Goal: Task Accomplishment & Management: Use online tool/utility

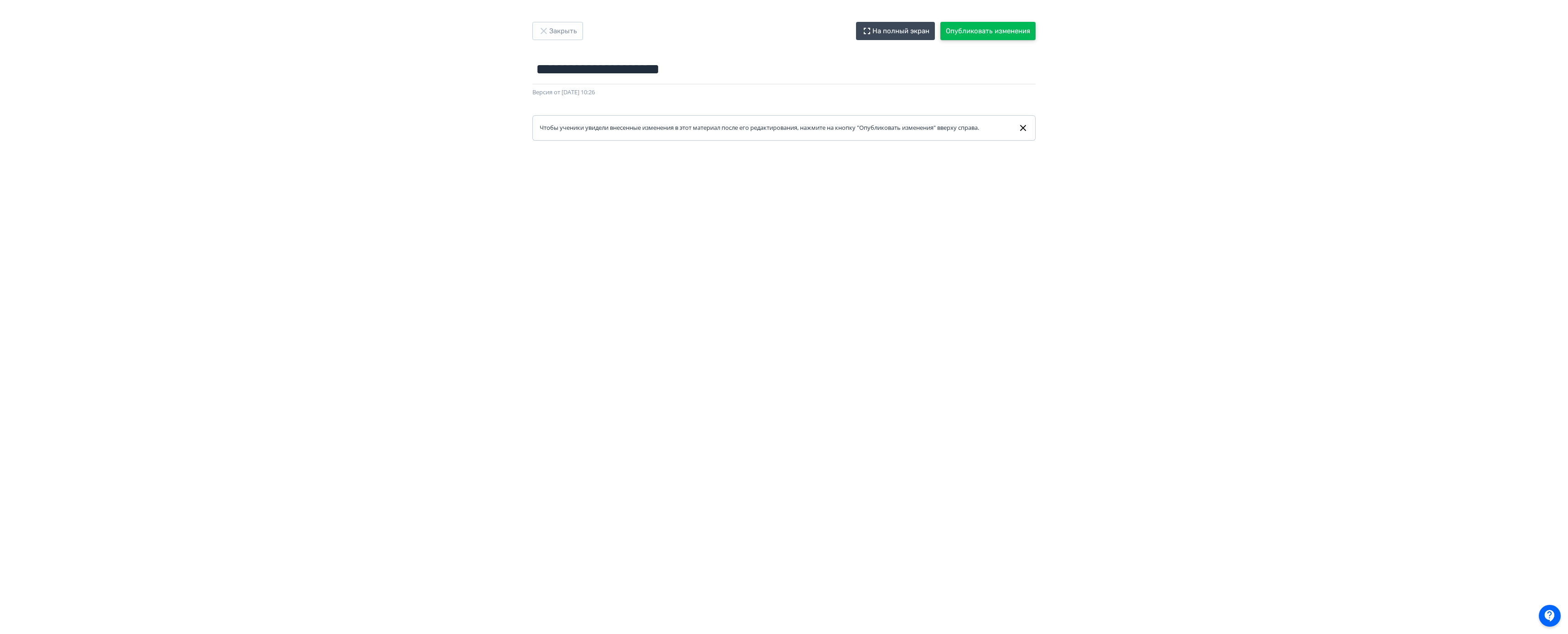
click at [990, 38] on button "Опубликовать изменения" at bounding box center [988, 31] width 96 height 18
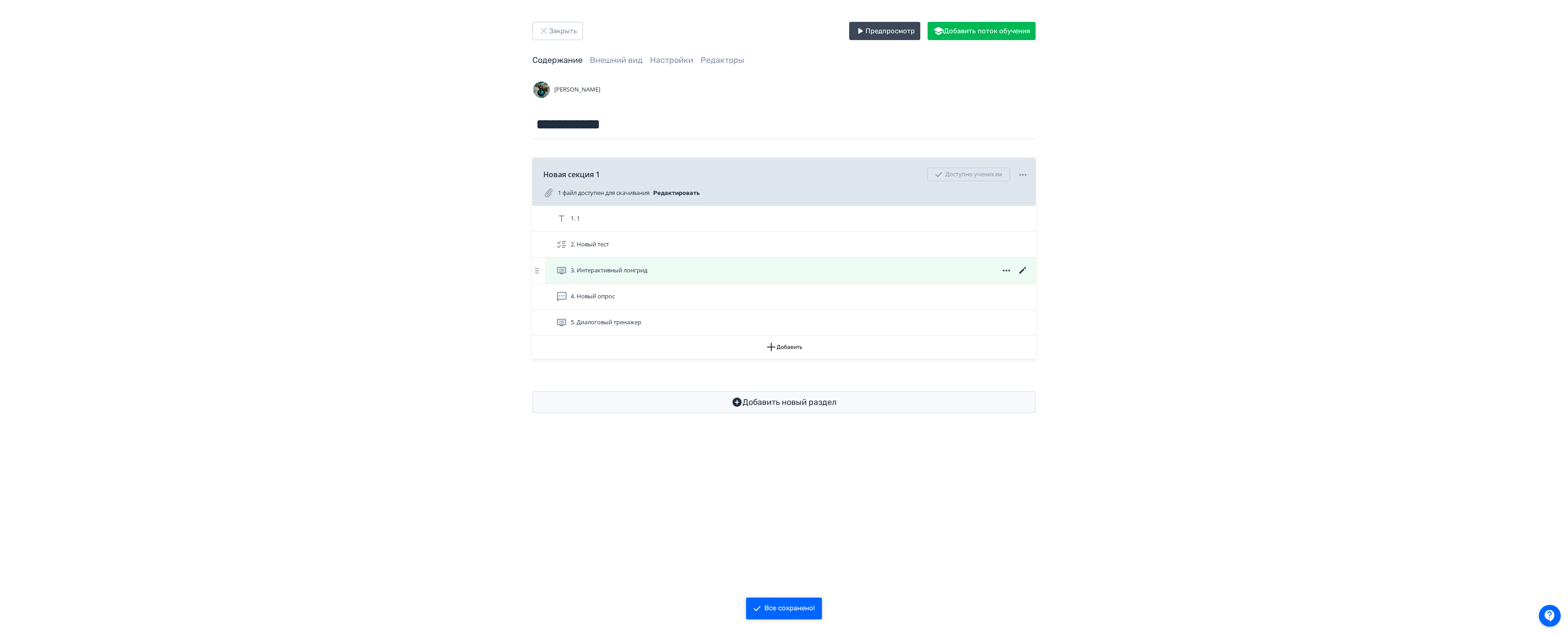
click at [705, 280] on div "3. Интерактивный лонгрид" at bounding box center [791, 271] width 491 height 26
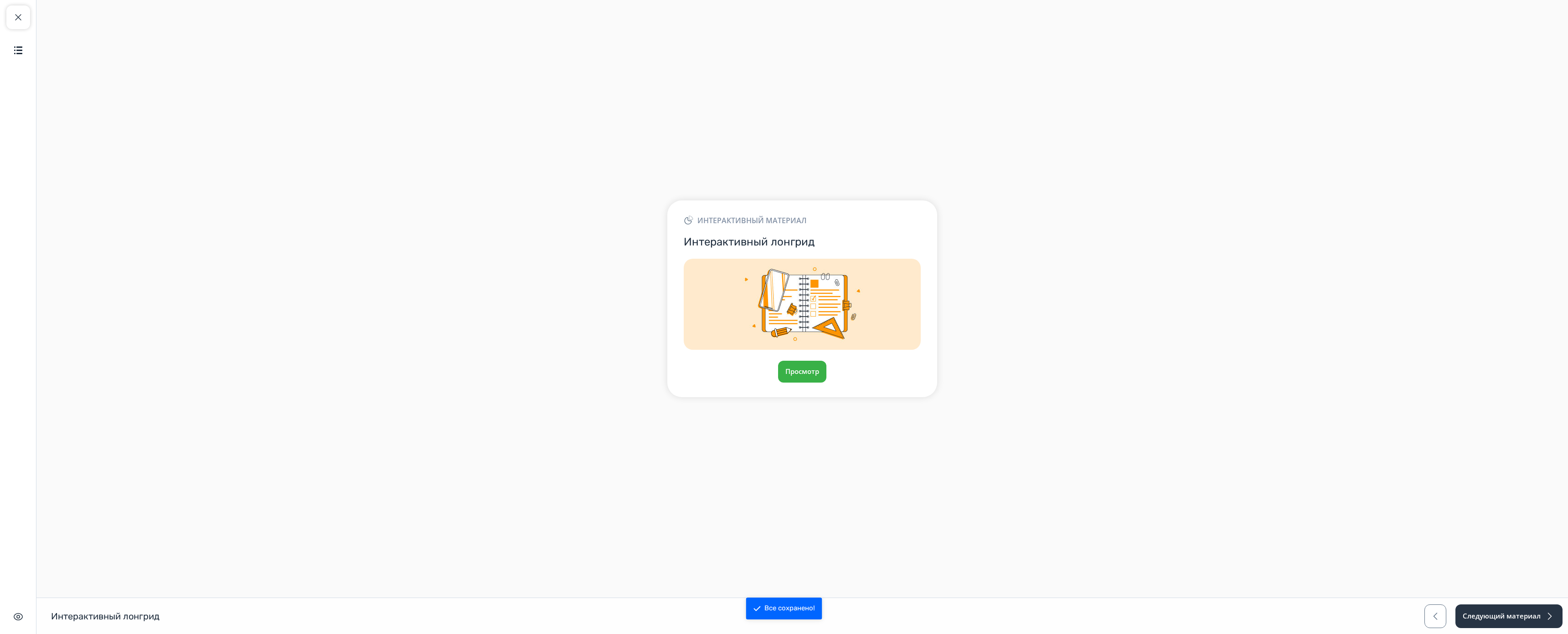
click at [838, 361] on div "Просмотр" at bounding box center [802, 372] width 237 height 22
click at [813, 361] on button "Просмотр" at bounding box center [802, 372] width 49 height 22
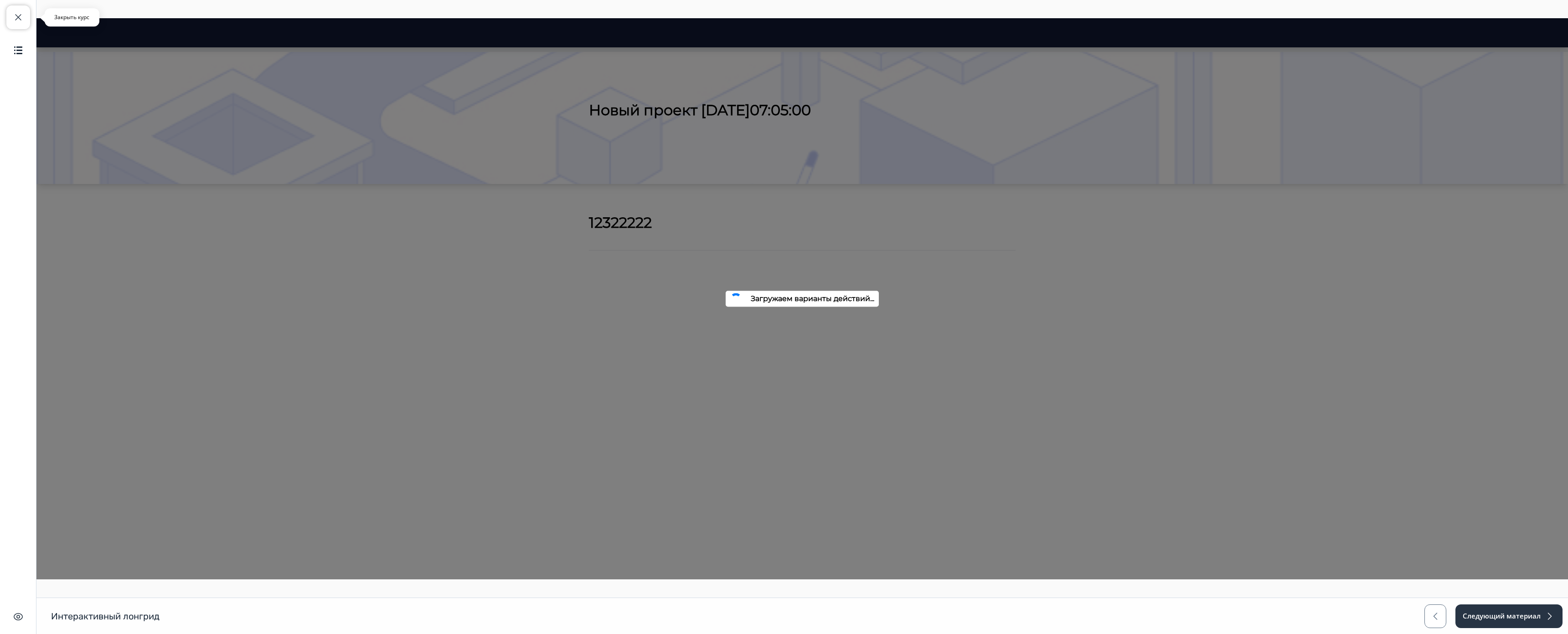
click at [13, 17] on span "button" at bounding box center [18, 17] width 11 height 11
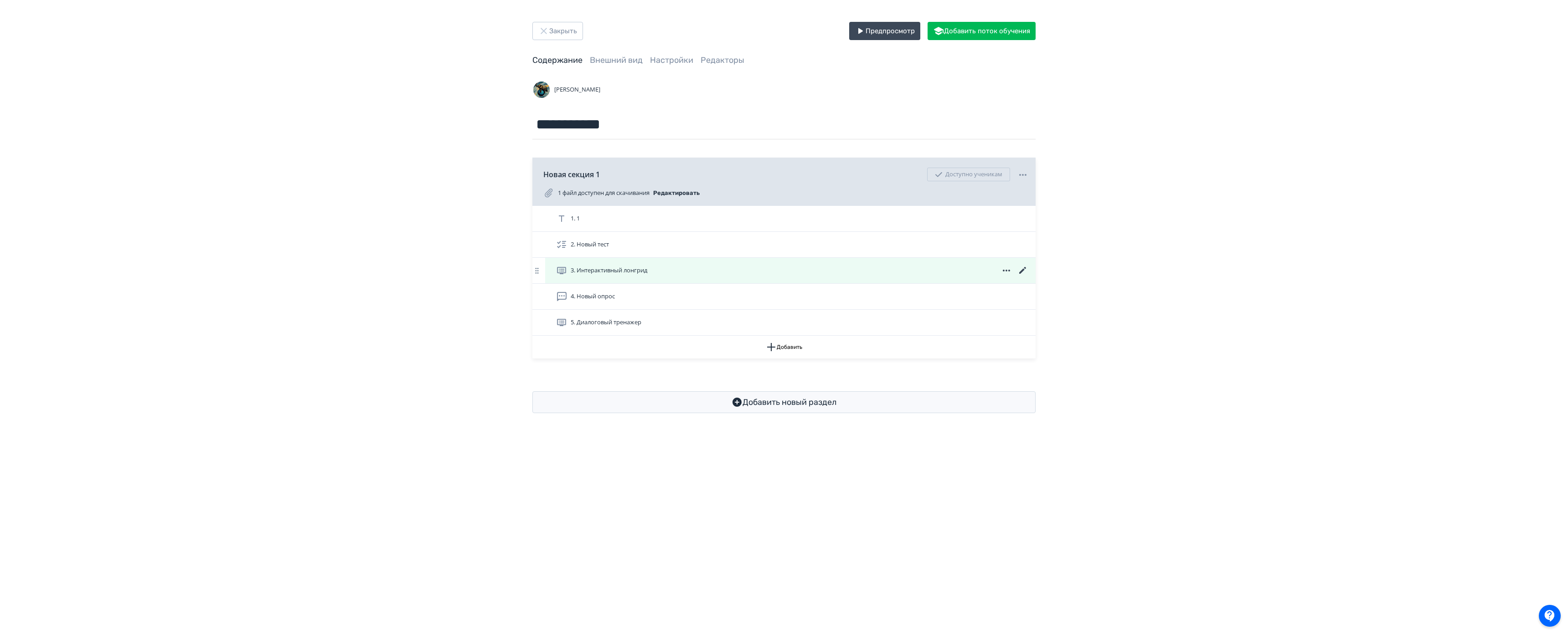
click at [707, 271] on div "3. Интерактивный лонгрид" at bounding box center [793, 271] width 472 height 11
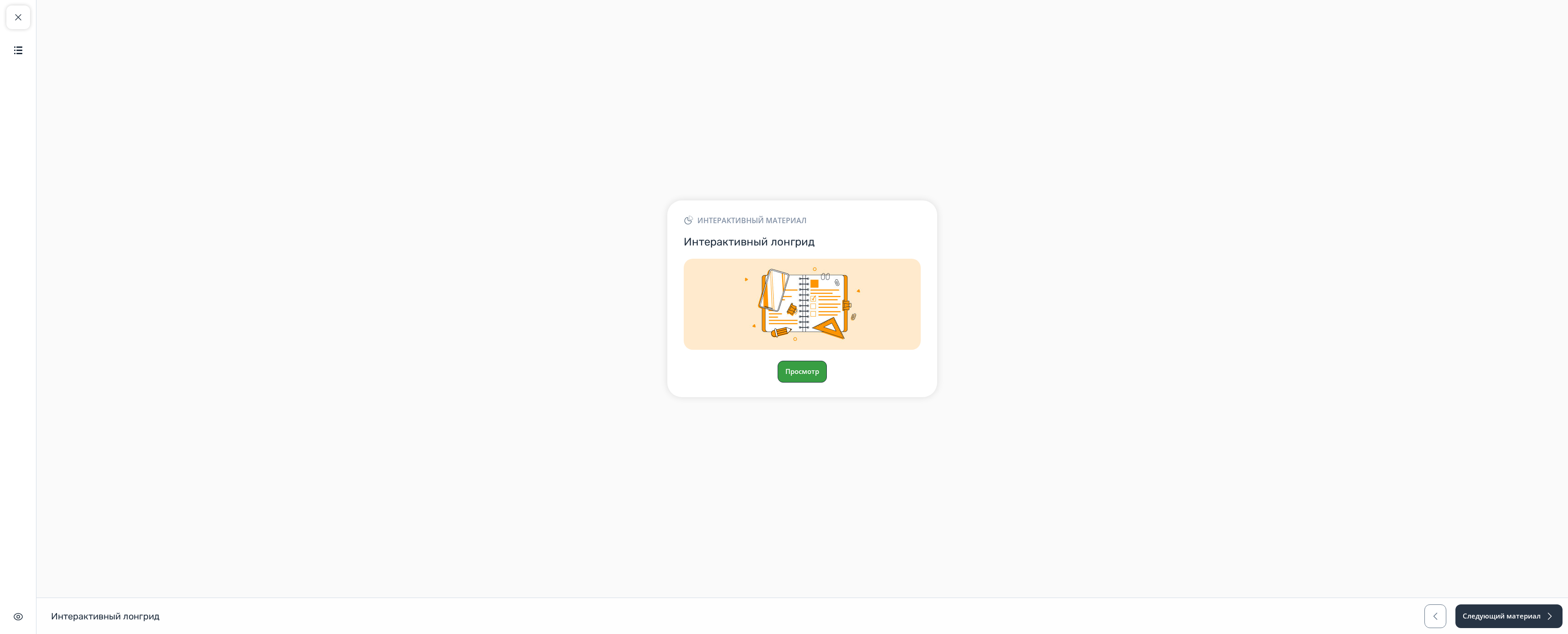
click at [821, 361] on button "Просмотр" at bounding box center [802, 372] width 49 height 22
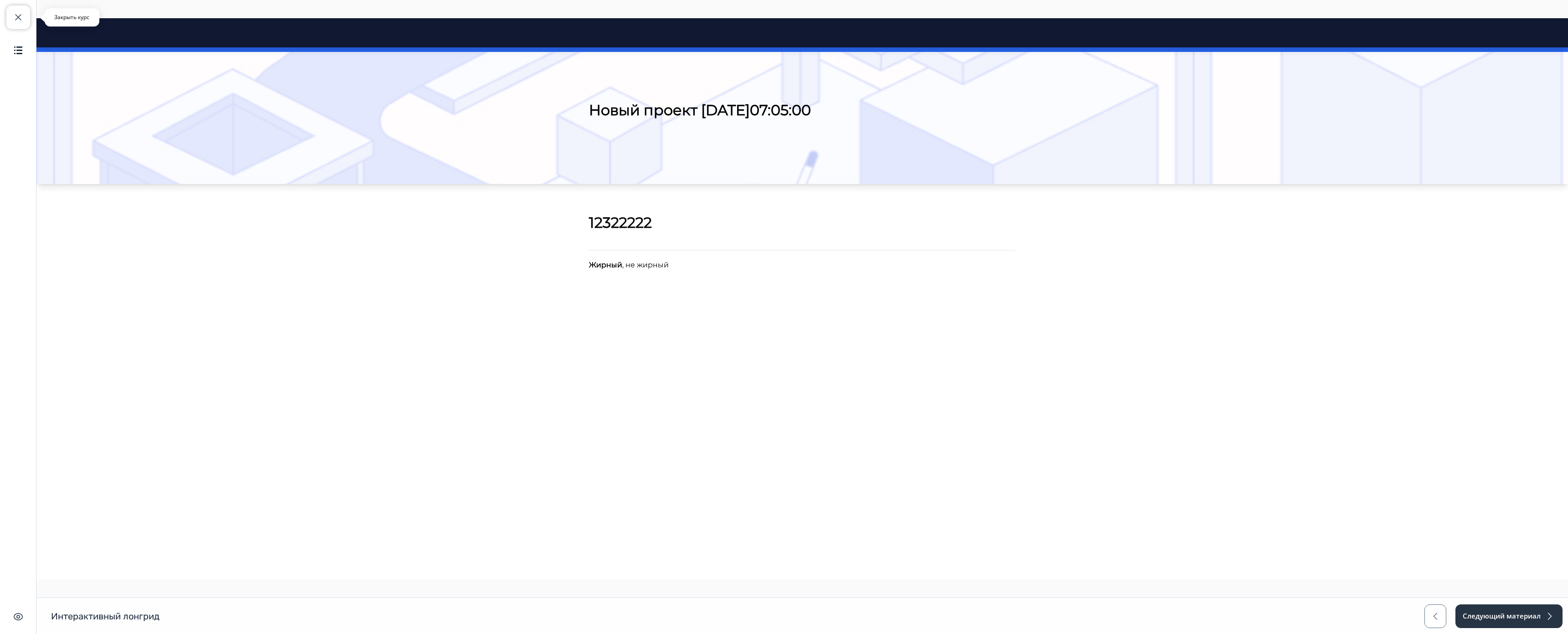
click at [10, 13] on button "Закрыть курс" at bounding box center [18, 17] width 24 height 24
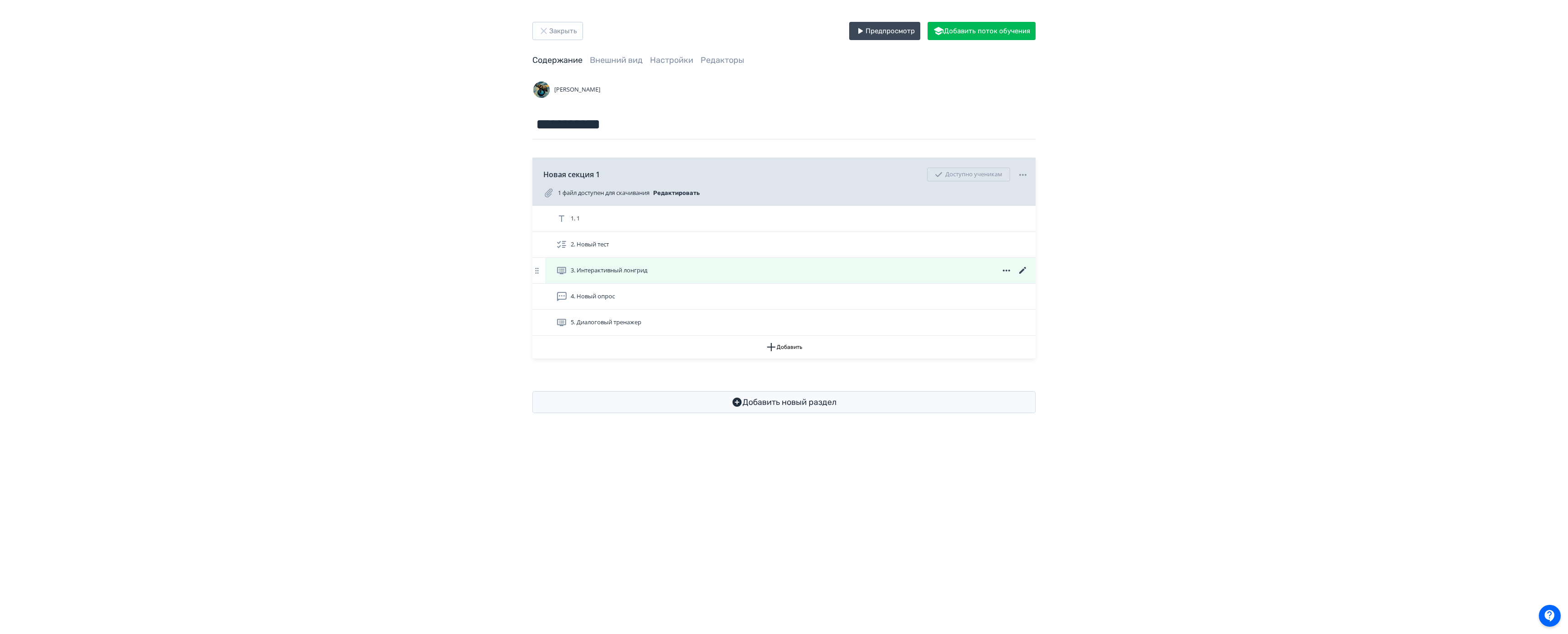
click at [1025, 271] on icon at bounding box center [1023, 271] width 11 height 11
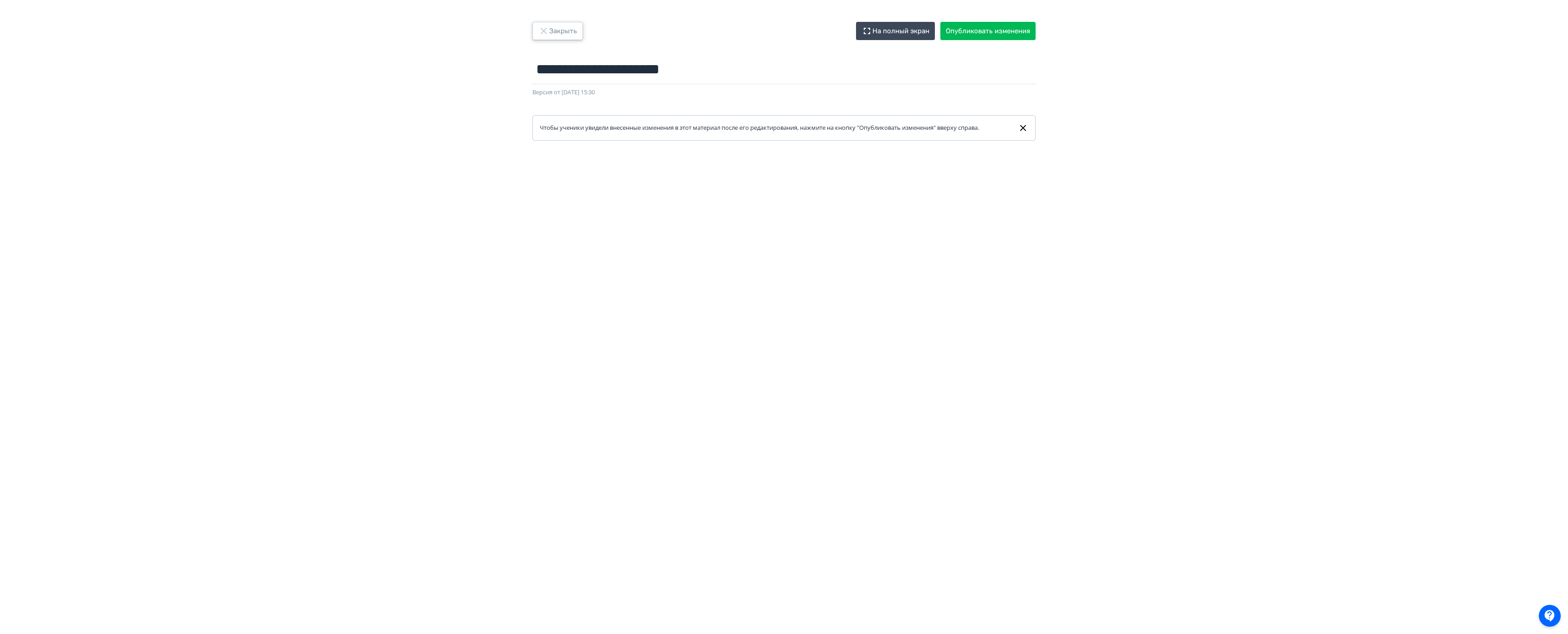
click at [571, 34] on button "Закрыть" at bounding box center [558, 31] width 51 height 18
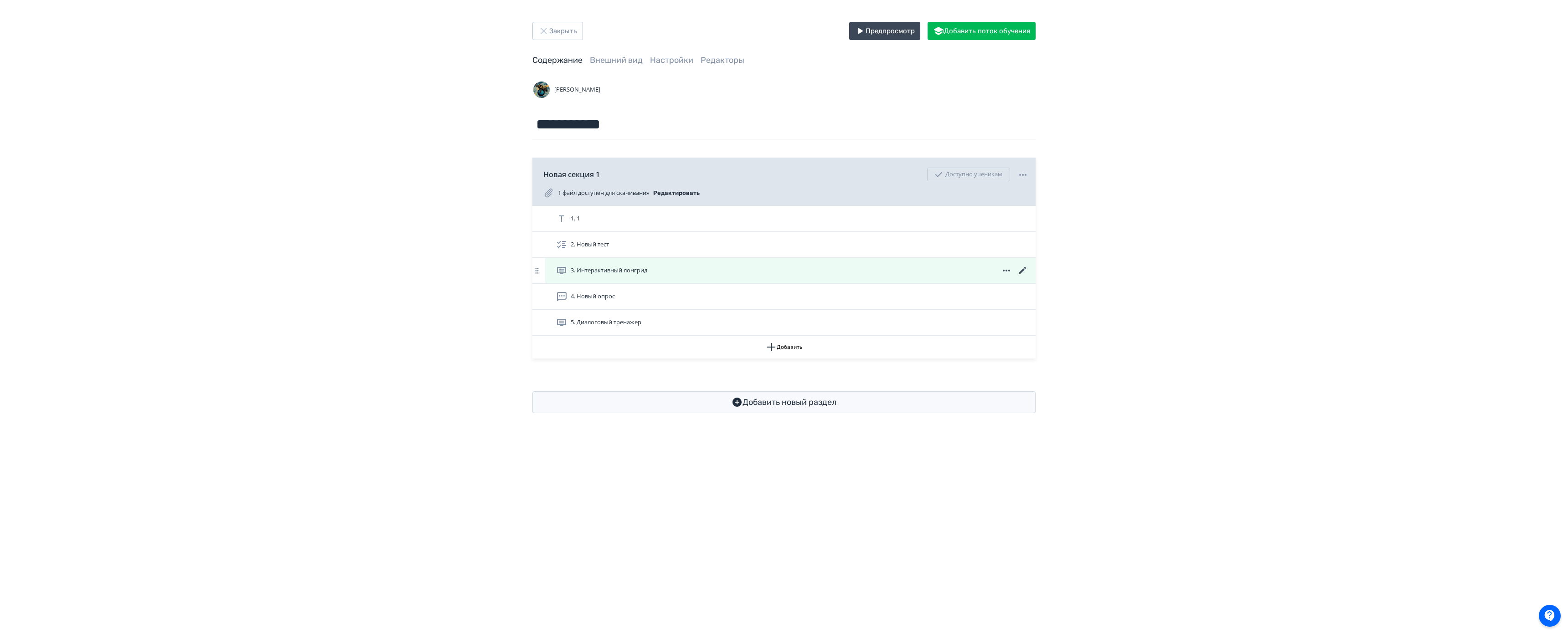
click at [1021, 270] on icon at bounding box center [1023, 271] width 11 height 11
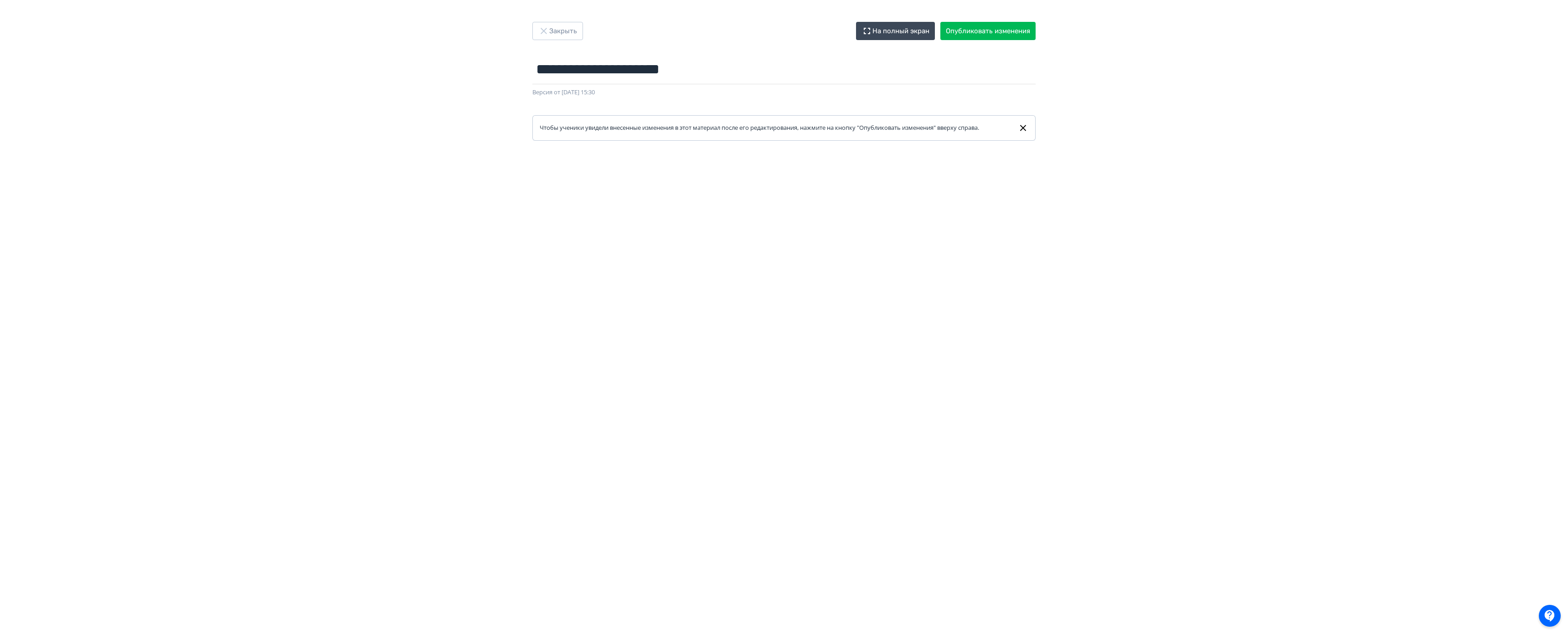
click at [1008, 159] on iframe at bounding box center [784, 395] width 1524 height 472
click at [1009, 23] on button "Опубликовать изменения" at bounding box center [988, 31] width 96 height 18
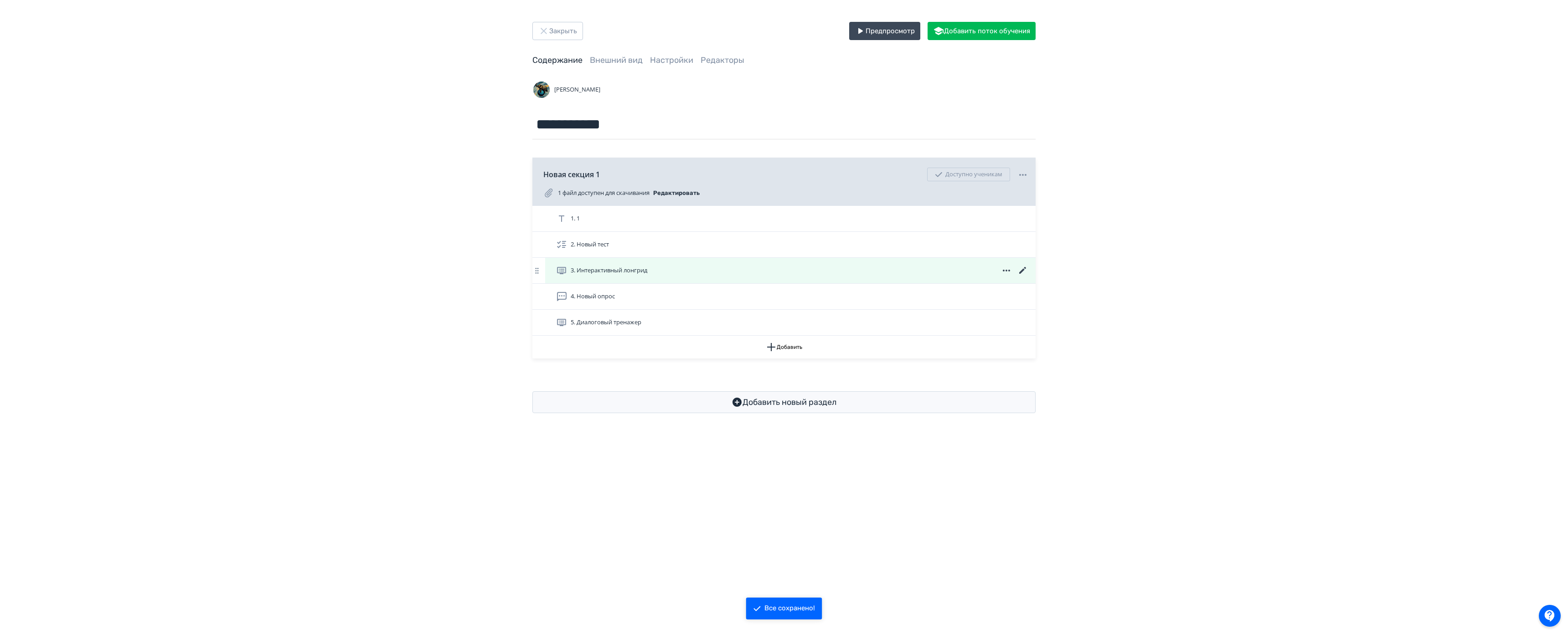
click at [638, 269] on span "3. Интерактивный лонгрид" at bounding box center [609, 270] width 77 height 9
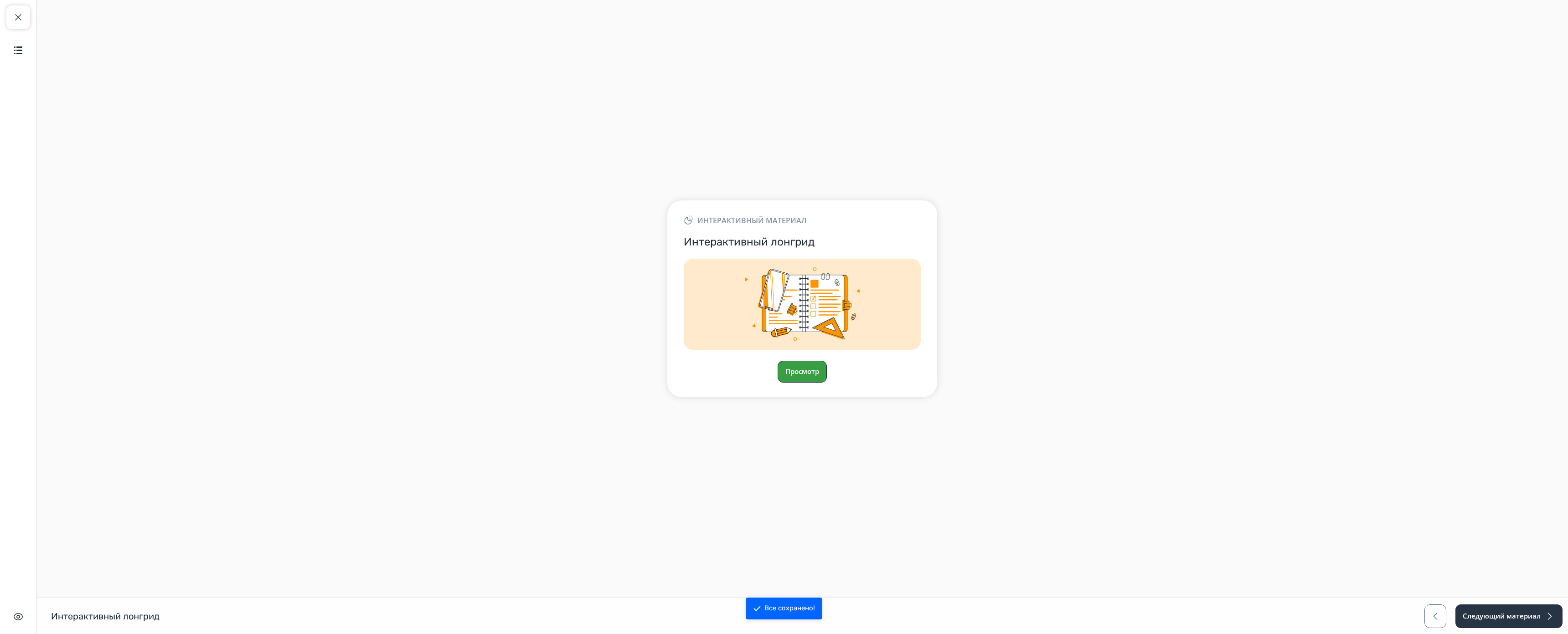
click at [796, 361] on button "Просмотр" at bounding box center [802, 372] width 49 height 22
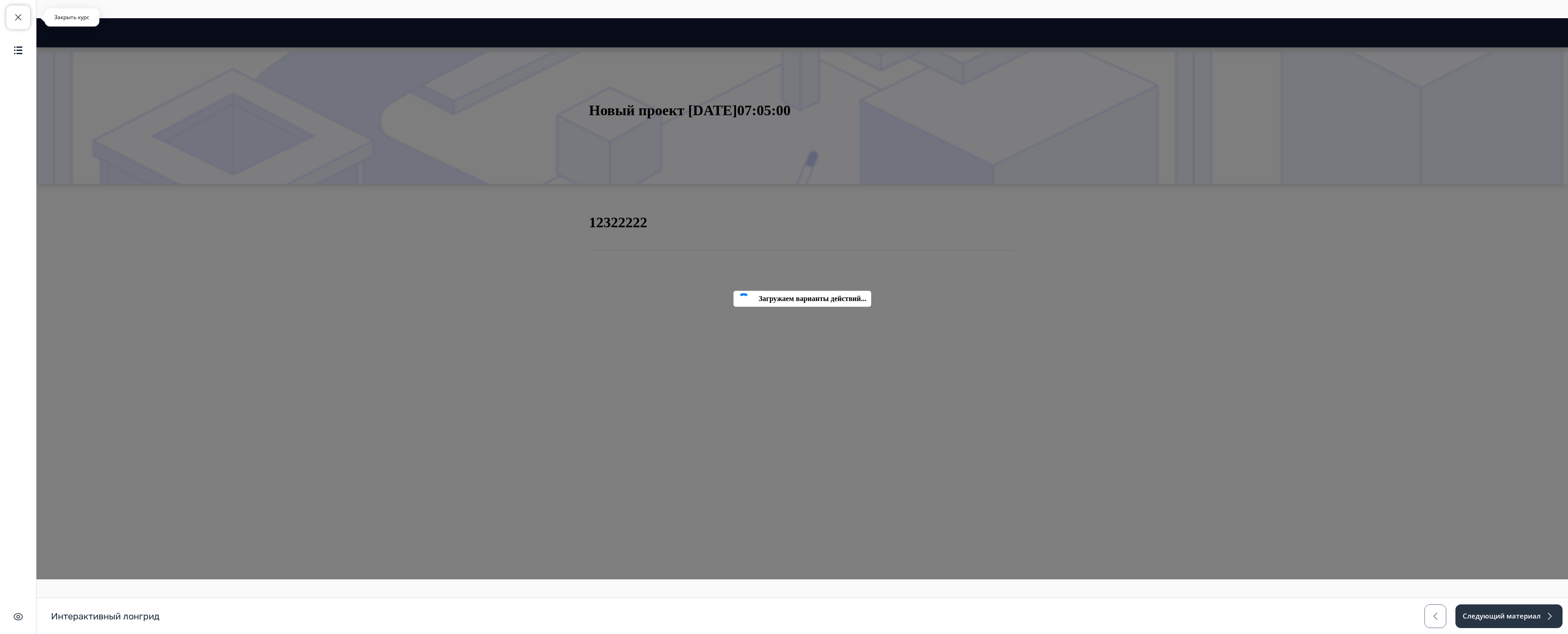
click at [27, 17] on button "Закрыть курс" at bounding box center [18, 17] width 24 height 24
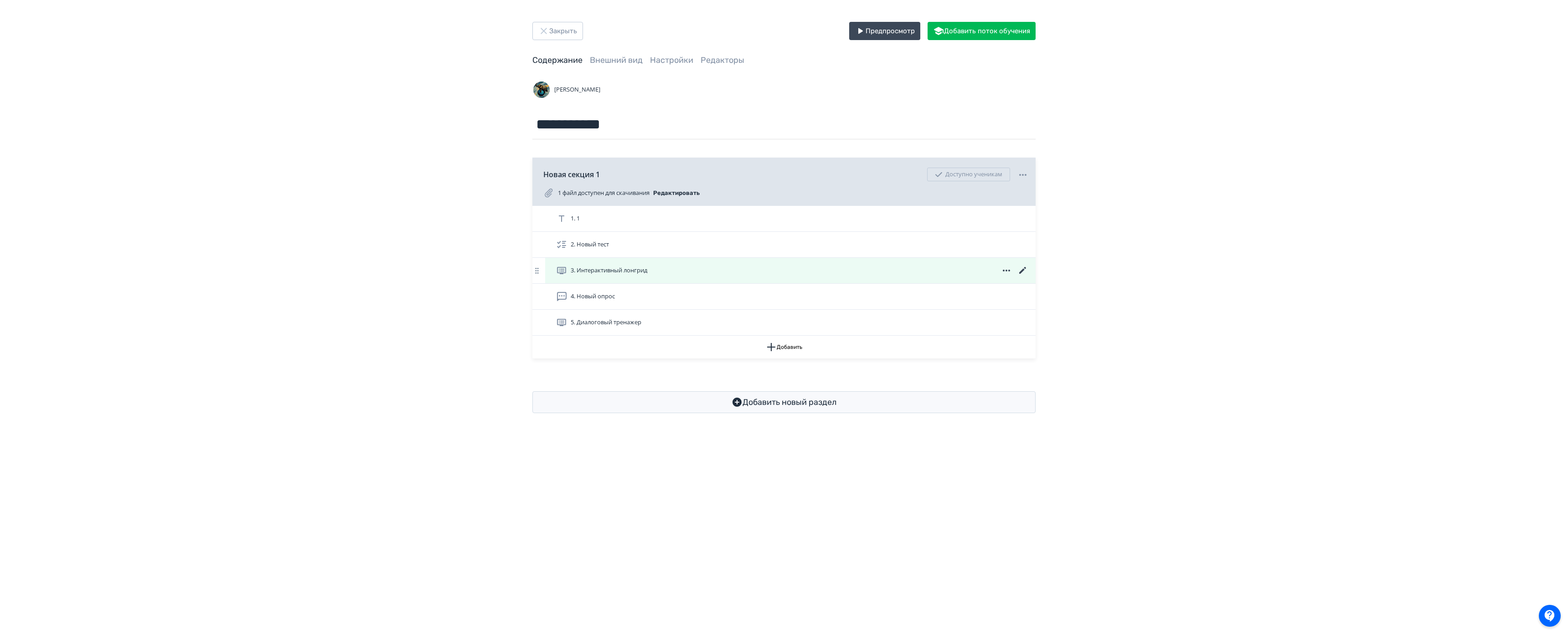
click at [660, 280] on div "3. Интерактивный лонгрид" at bounding box center [791, 271] width 491 height 26
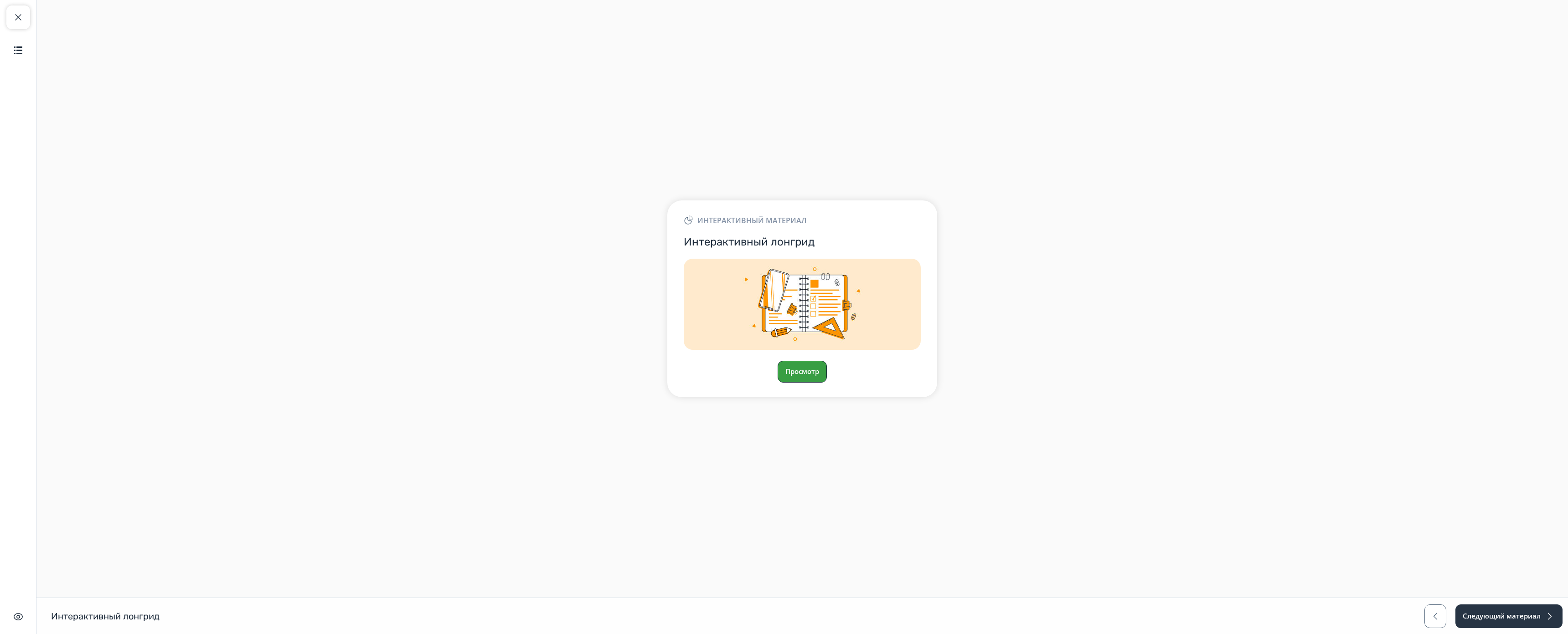
click at [807, 361] on button "Просмотр" at bounding box center [802, 372] width 49 height 22
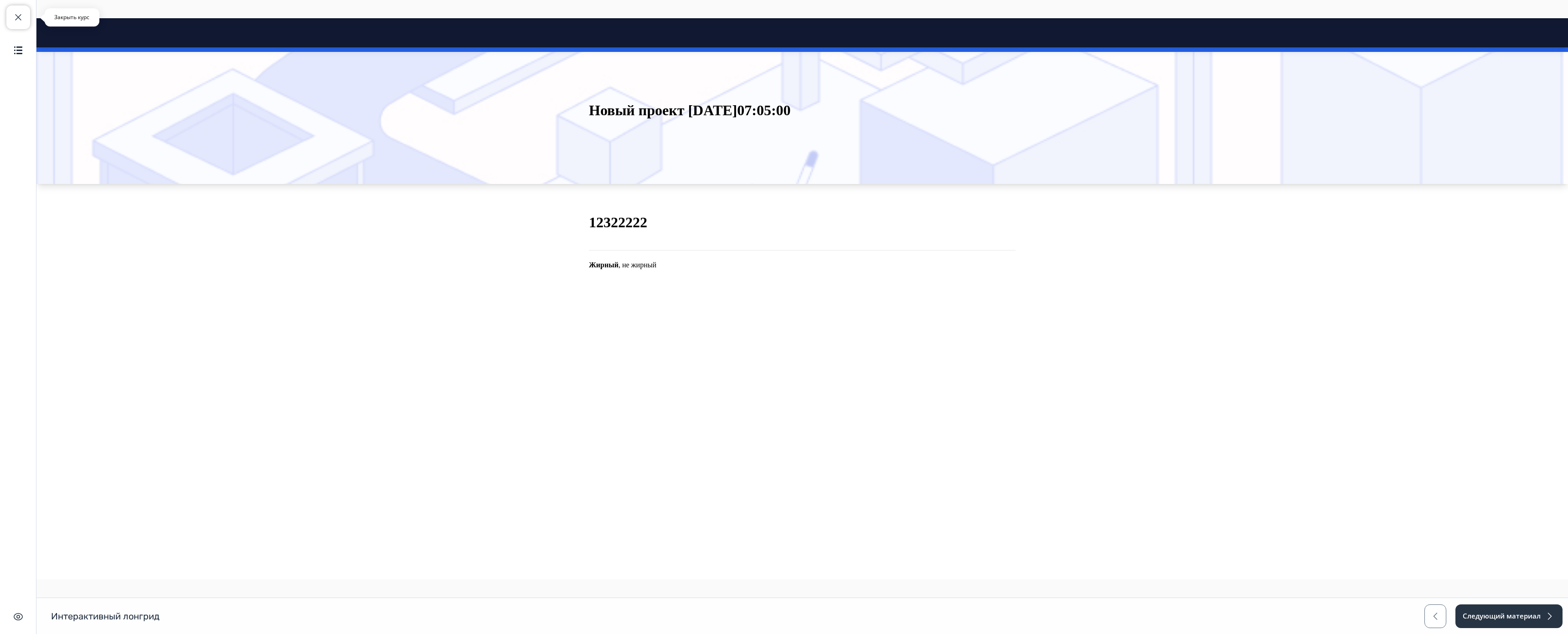
click at [9, 13] on button "Закрыть курс" at bounding box center [18, 17] width 24 height 24
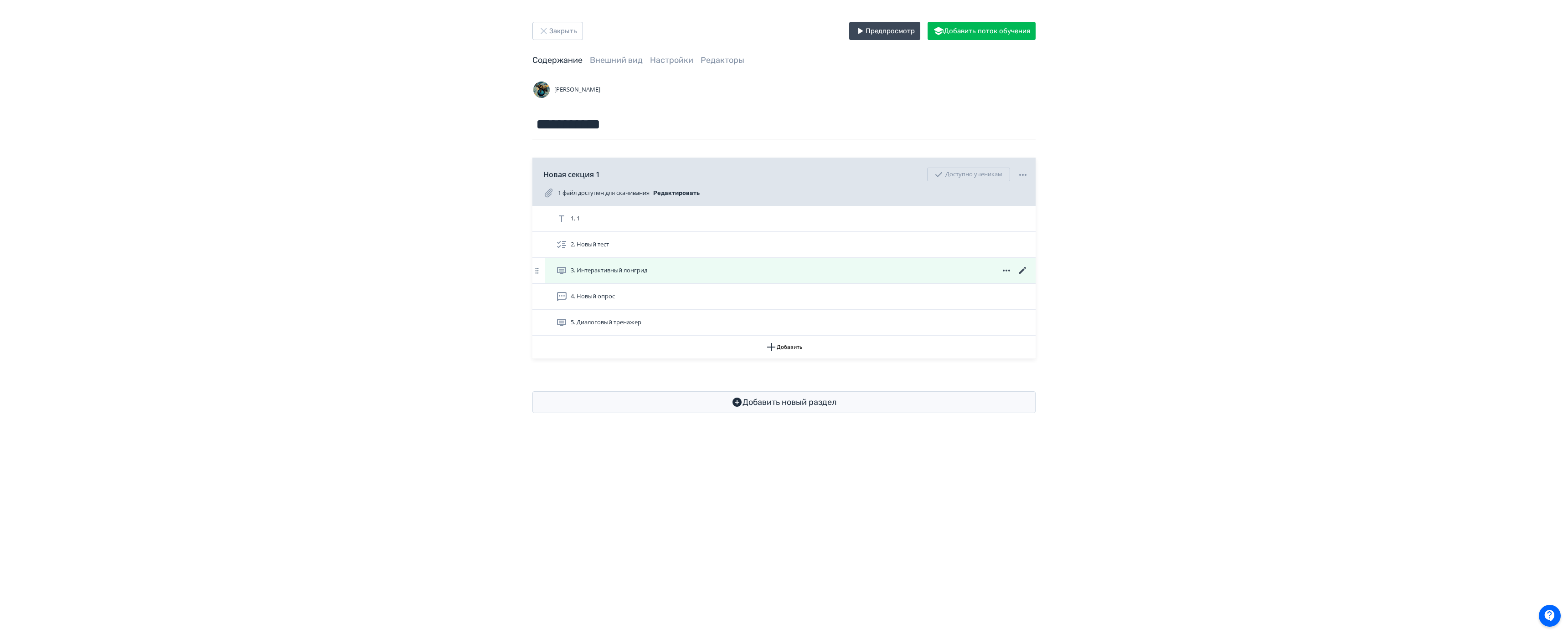
click at [1024, 269] on icon at bounding box center [1022, 270] width 7 height 7
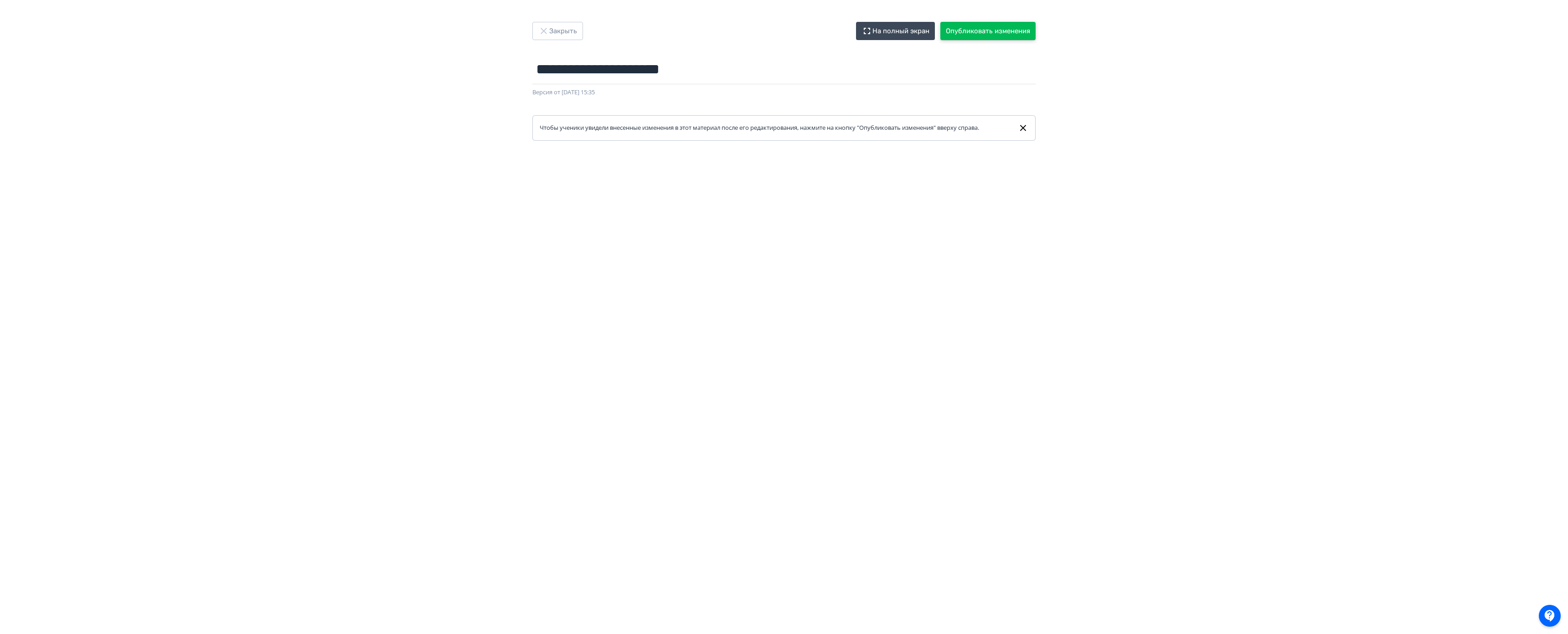
click at [1001, 28] on button "Опубликовать изменения" at bounding box center [988, 31] width 96 height 18
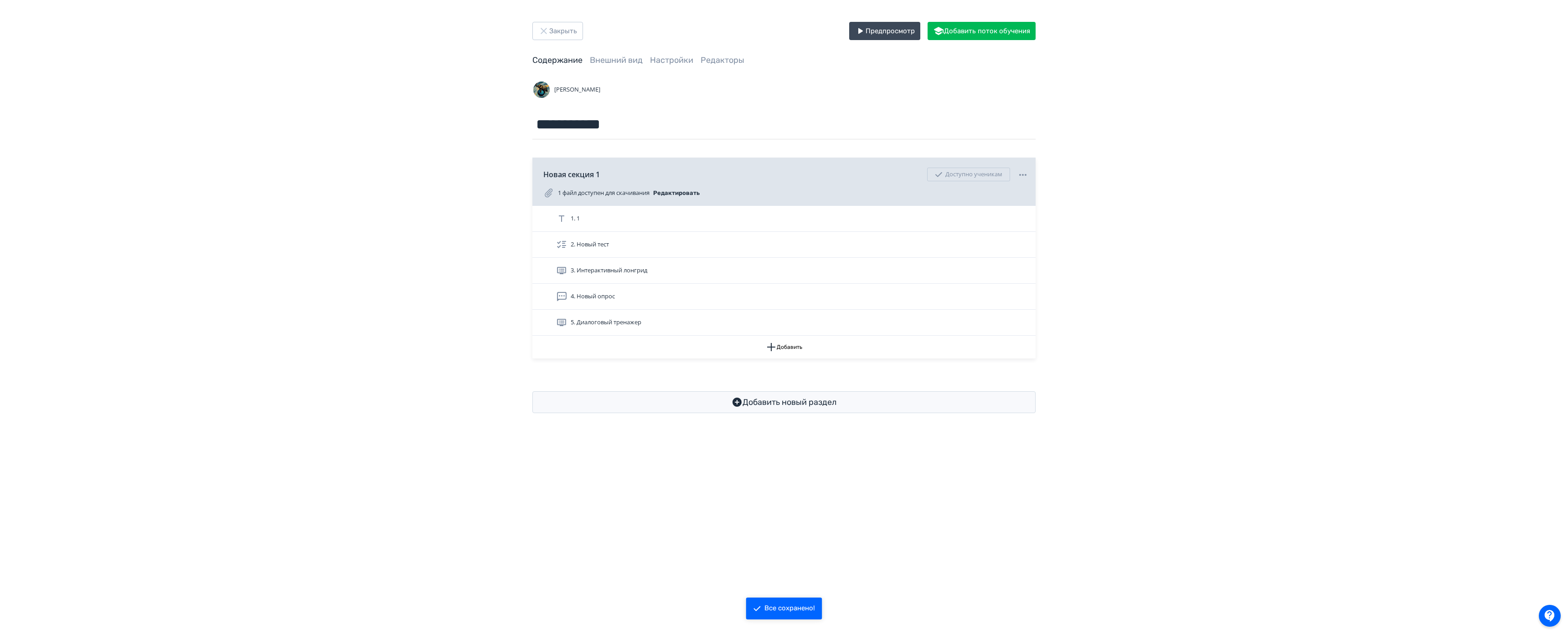
click at [646, 265] on div "3. Интерактивный лонгрид" at bounding box center [791, 271] width 491 height 26
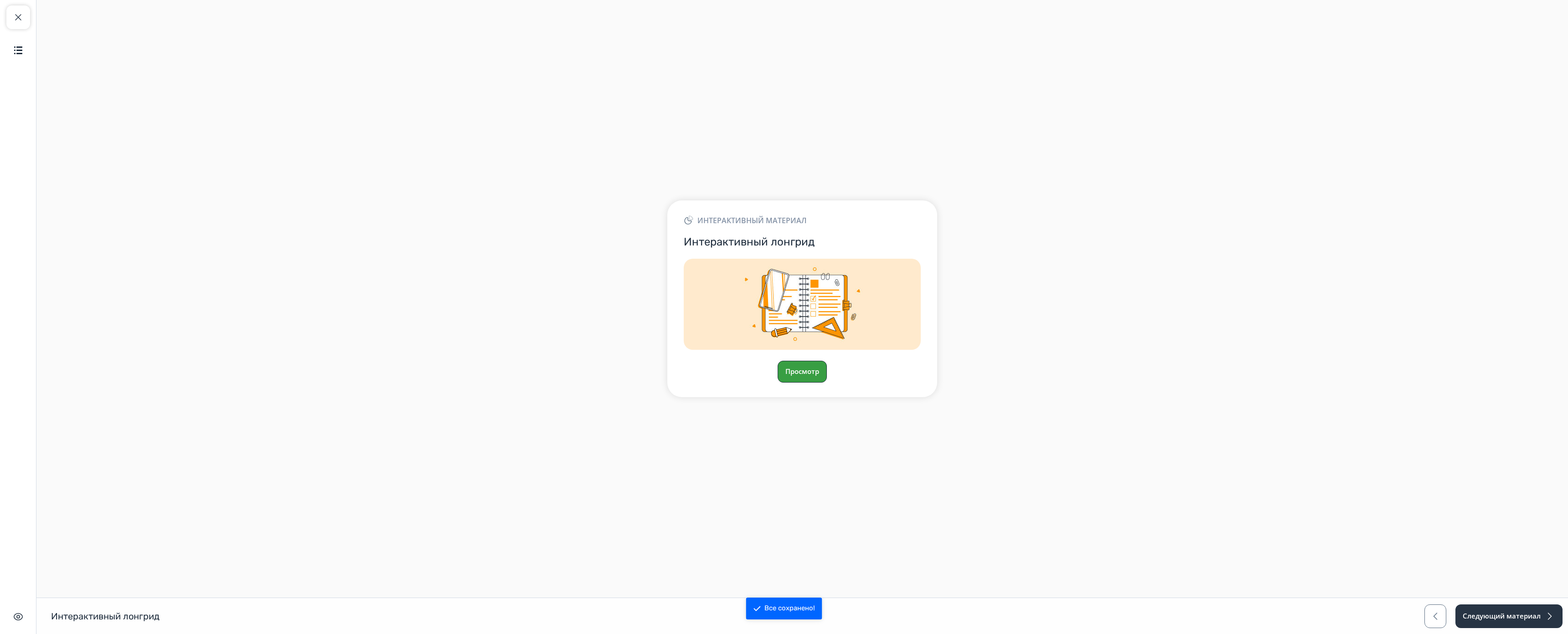
click at [814, 361] on button "Просмотр" at bounding box center [802, 372] width 49 height 22
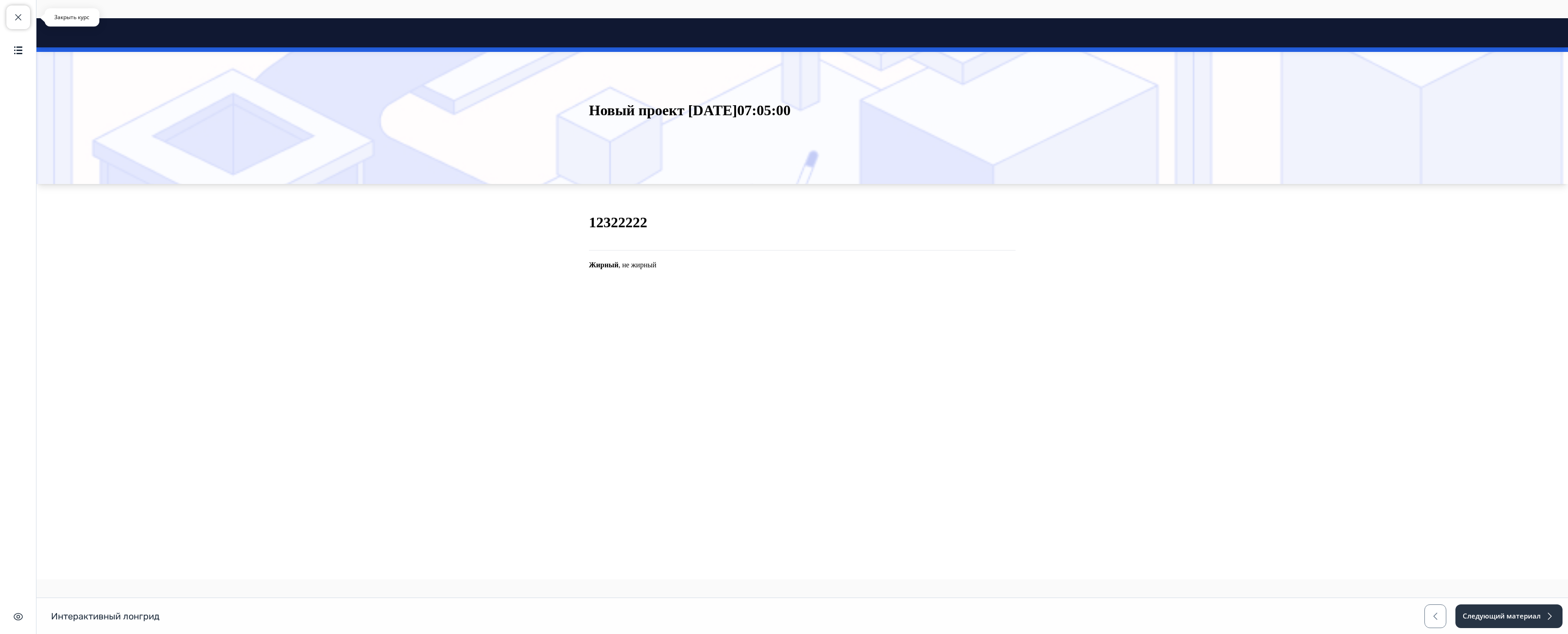
click at [19, 13] on span "button" at bounding box center [18, 17] width 11 height 11
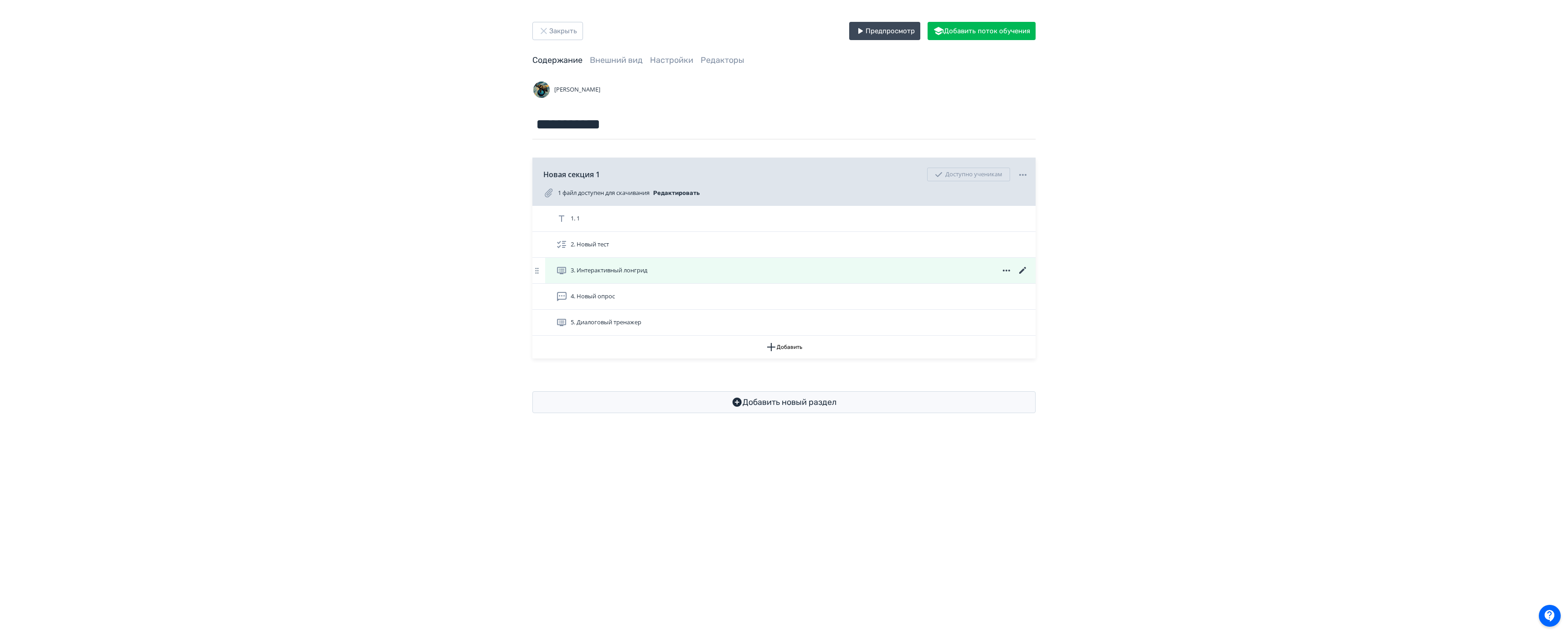
click at [1023, 270] on icon at bounding box center [1022, 270] width 7 height 7
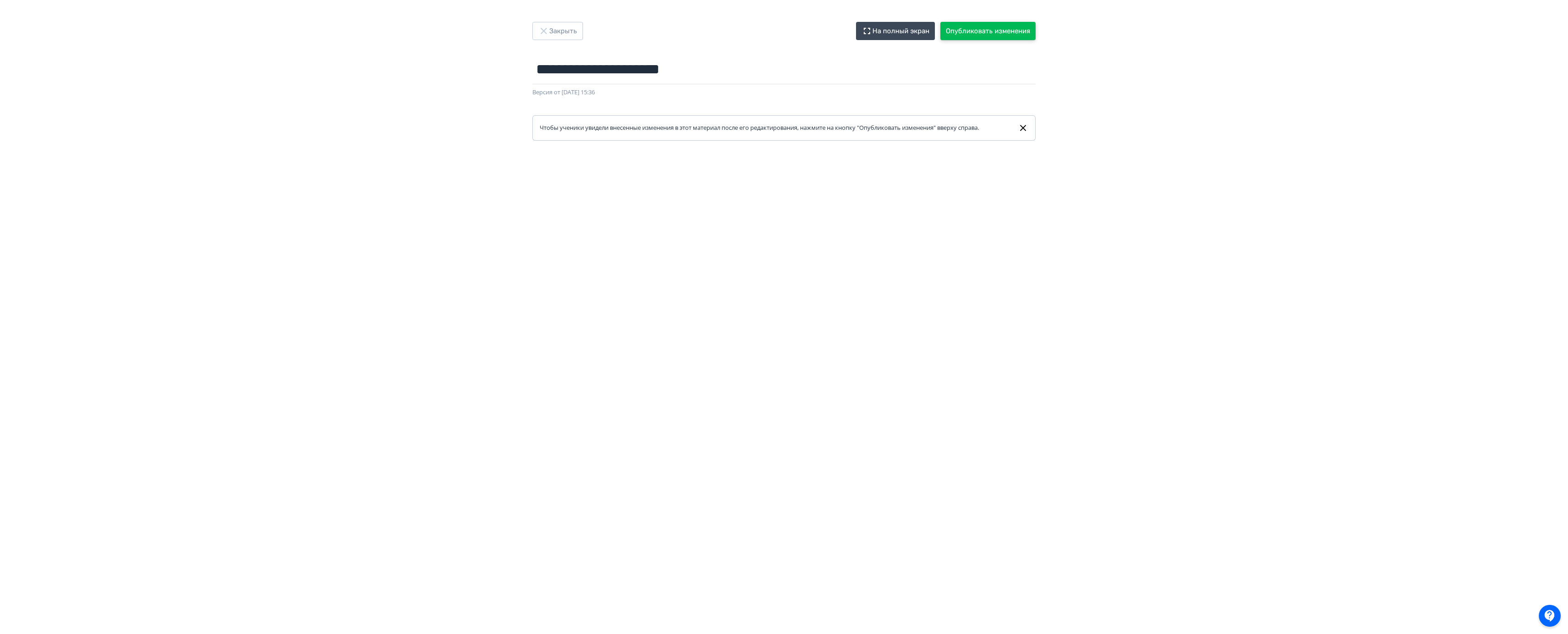
click at [1006, 29] on button "Опубликовать изменения" at bounding box center [988, 31] width 96 height 18
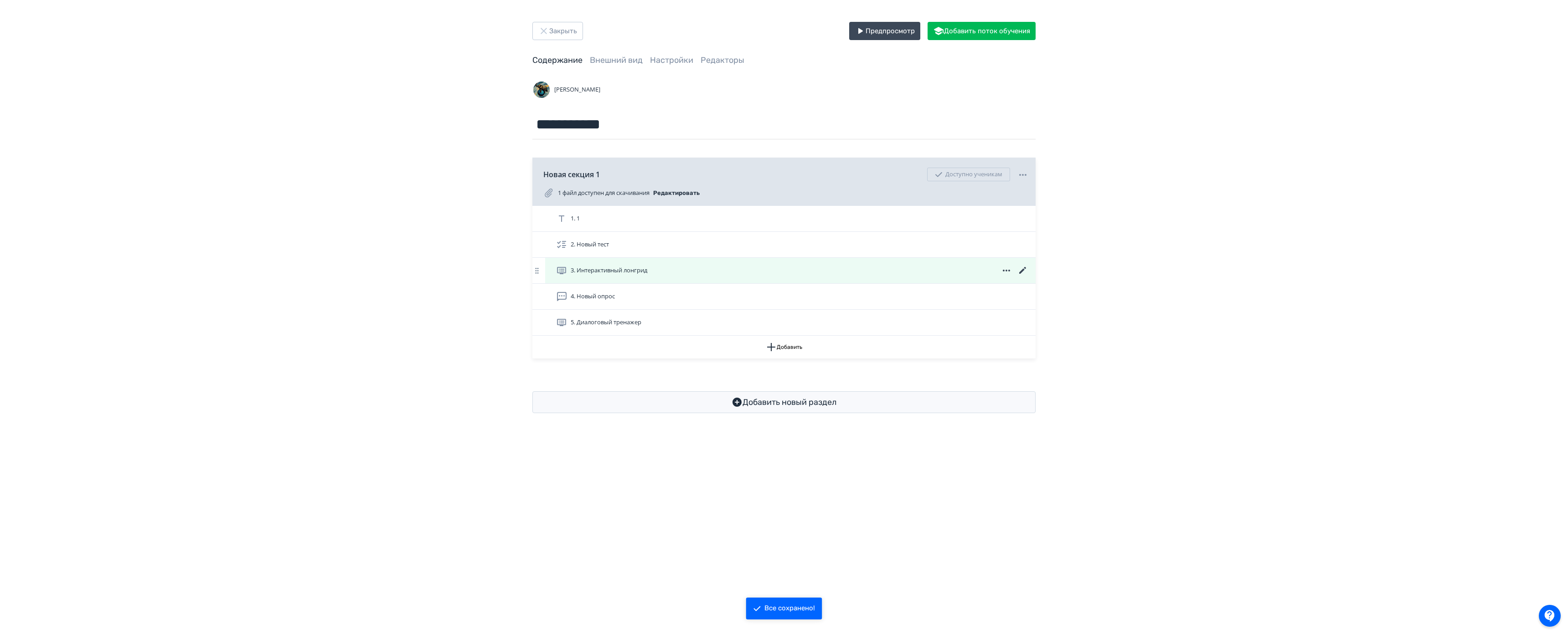
click at [631, 270] on span "3. Интерактивный лонгрид" at bounding box center [609, 270] width 77 height 9
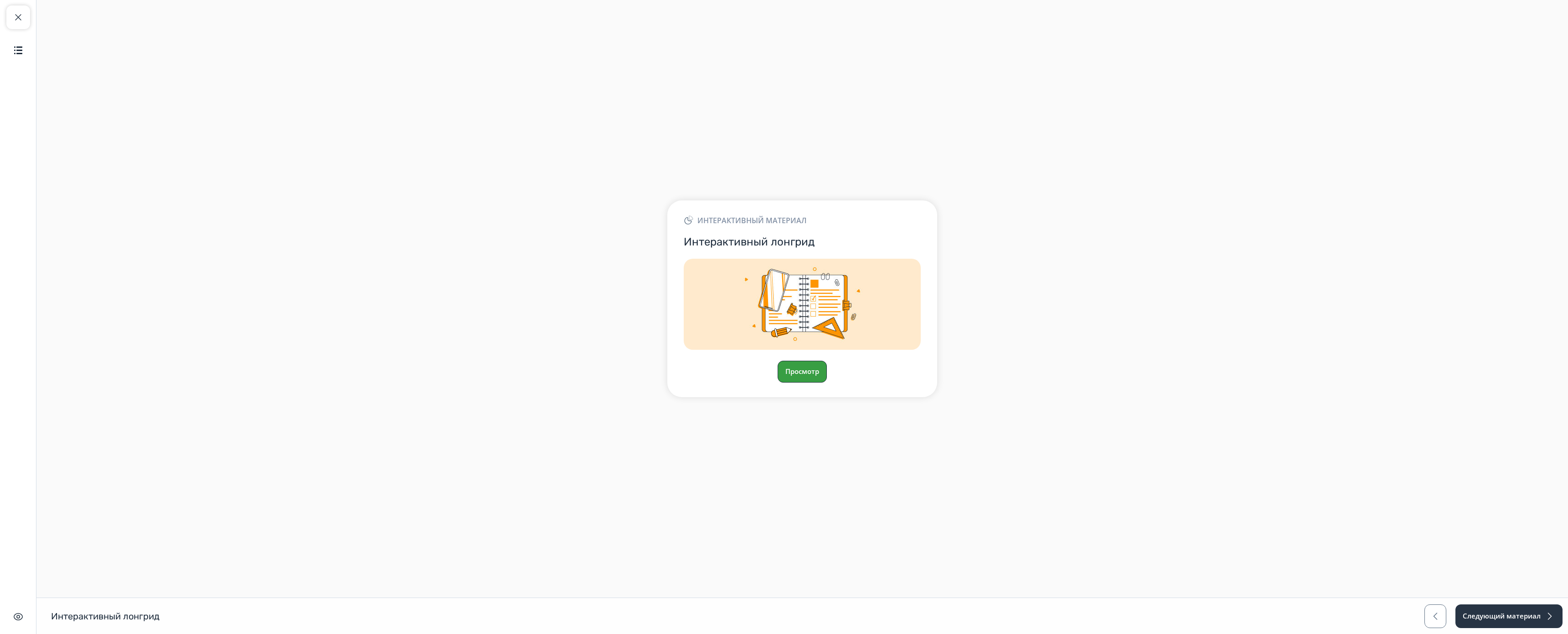
click at [809, 361] on button "Просмотр" at bounding box center [802, 372] width 49 height 22
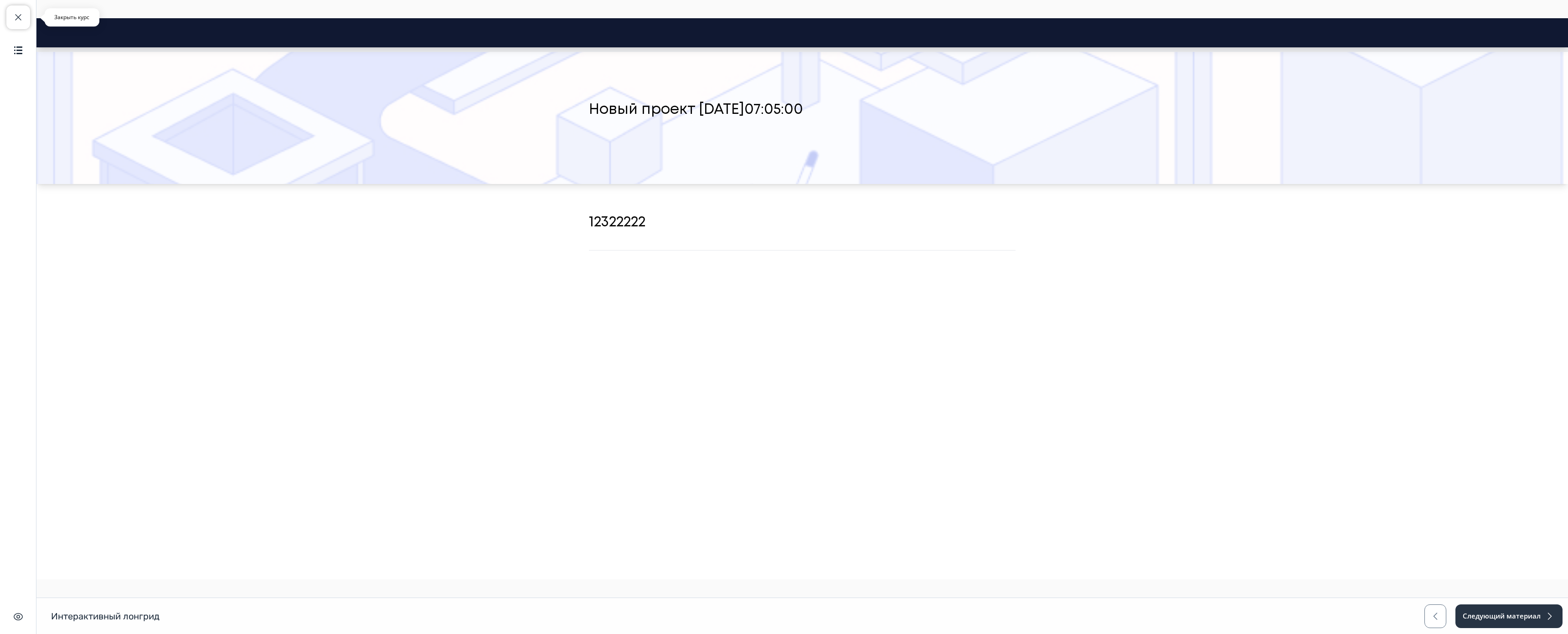
click at [21, 7] on button "Закрыть курс" at bounding box center [18, 17] width 24 height 24
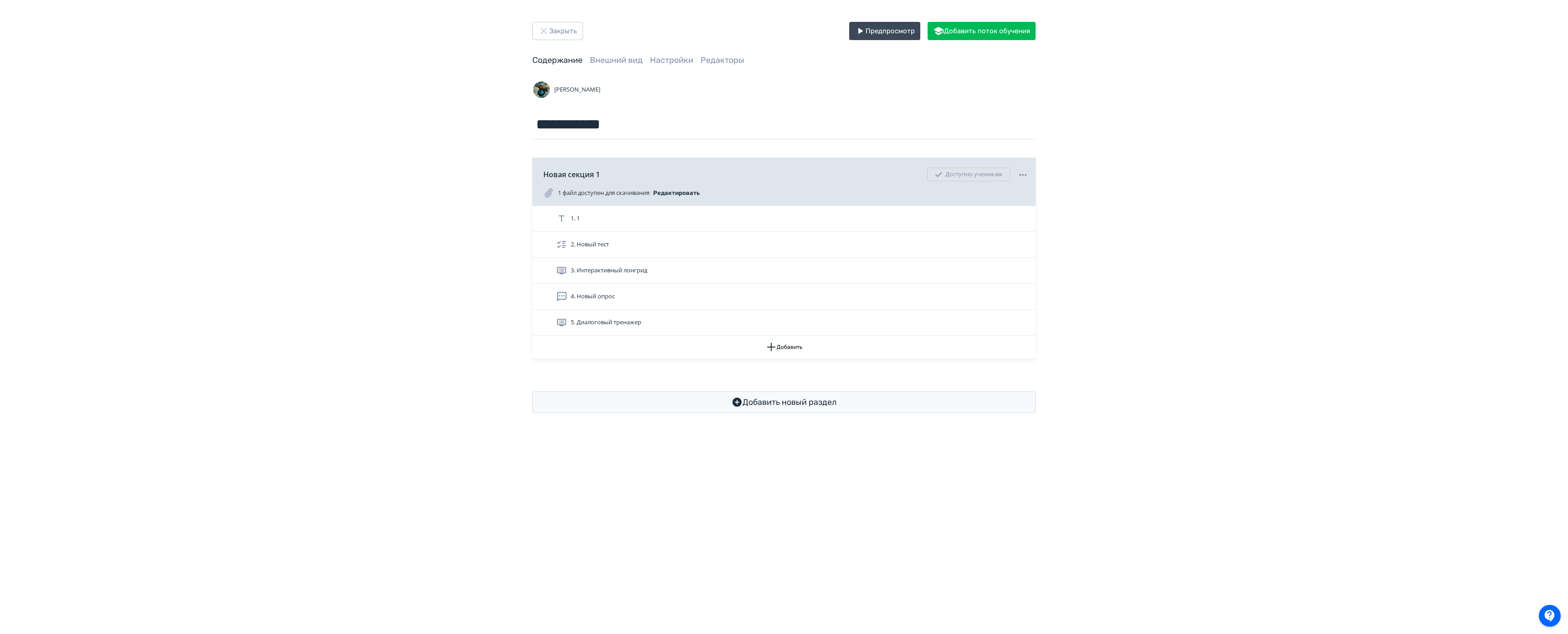
click at [860, 276] on div "3. Интерактивный лонгрид" at bounding box center [793, 271] width 472 height 11
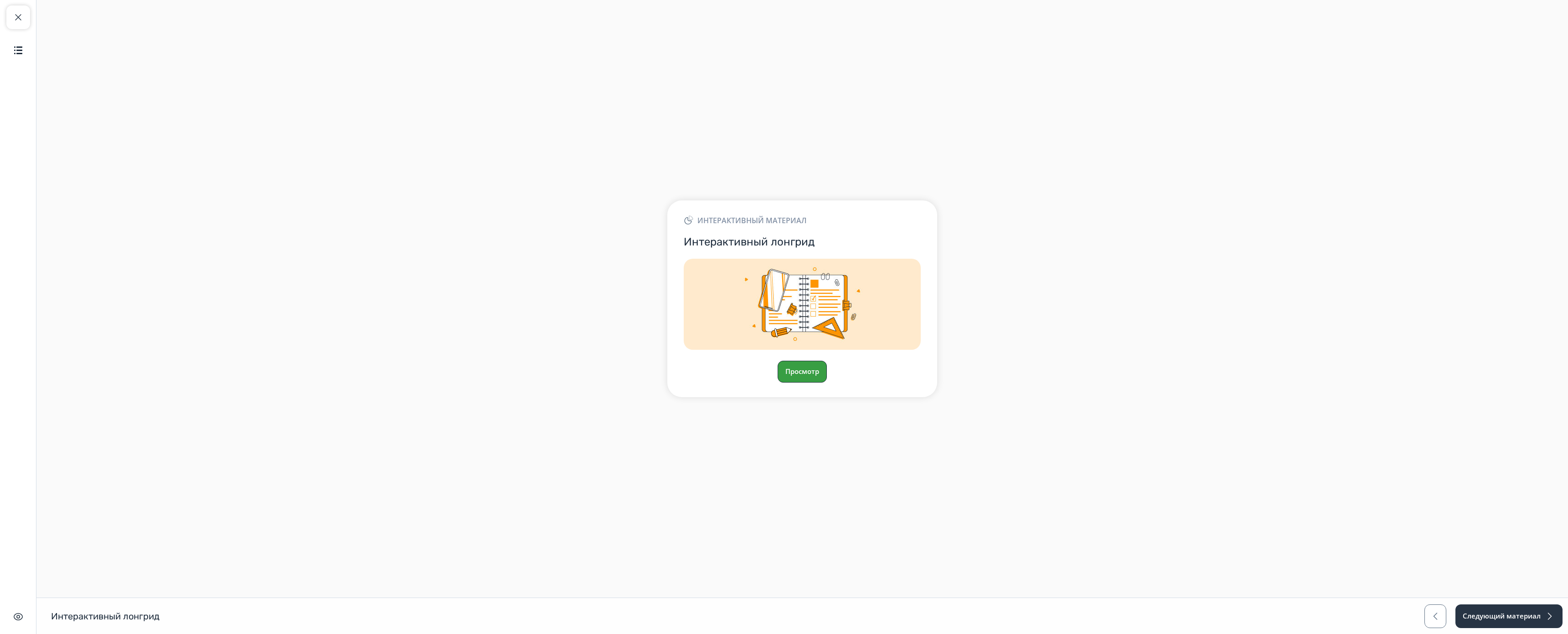
click at [783, 361] on button "Просмотр" at bounding box center [802, 372] width 49 height 22
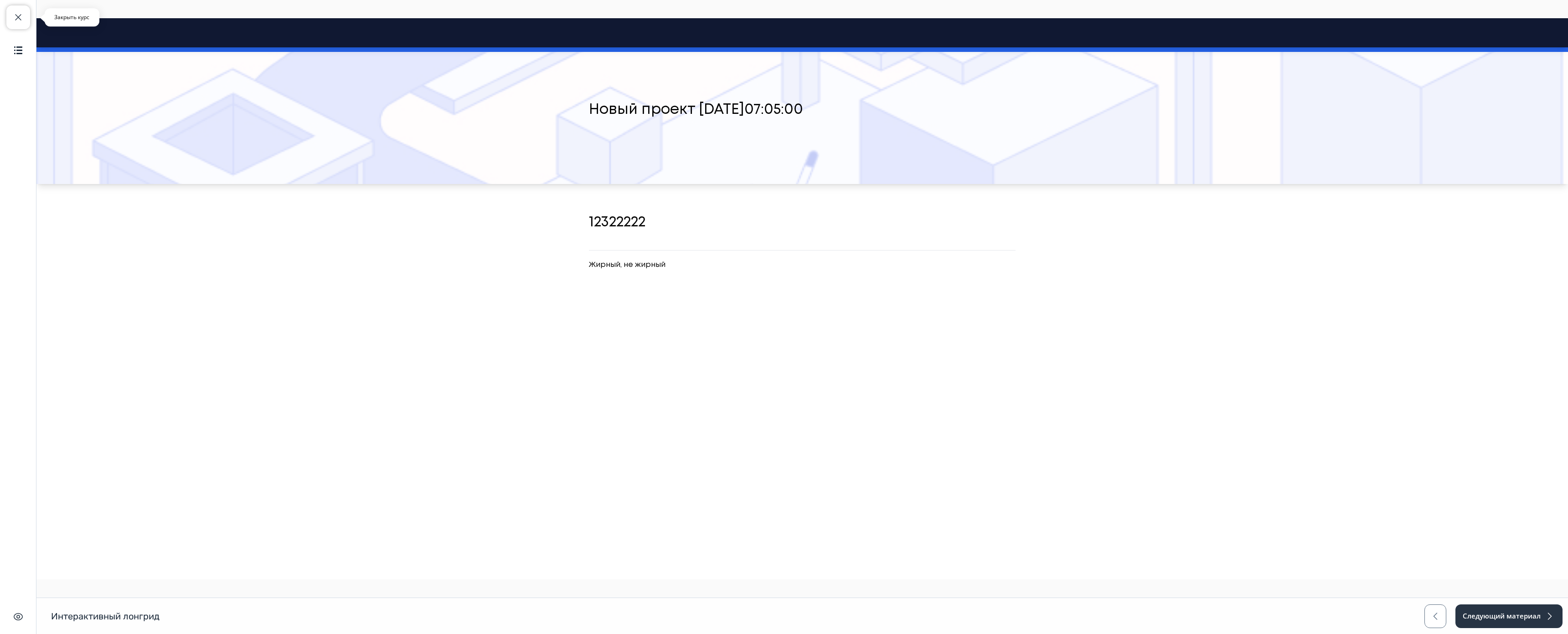
click at [19, 19] on span "button" at bounding box center [18, 17] width 11 height 11
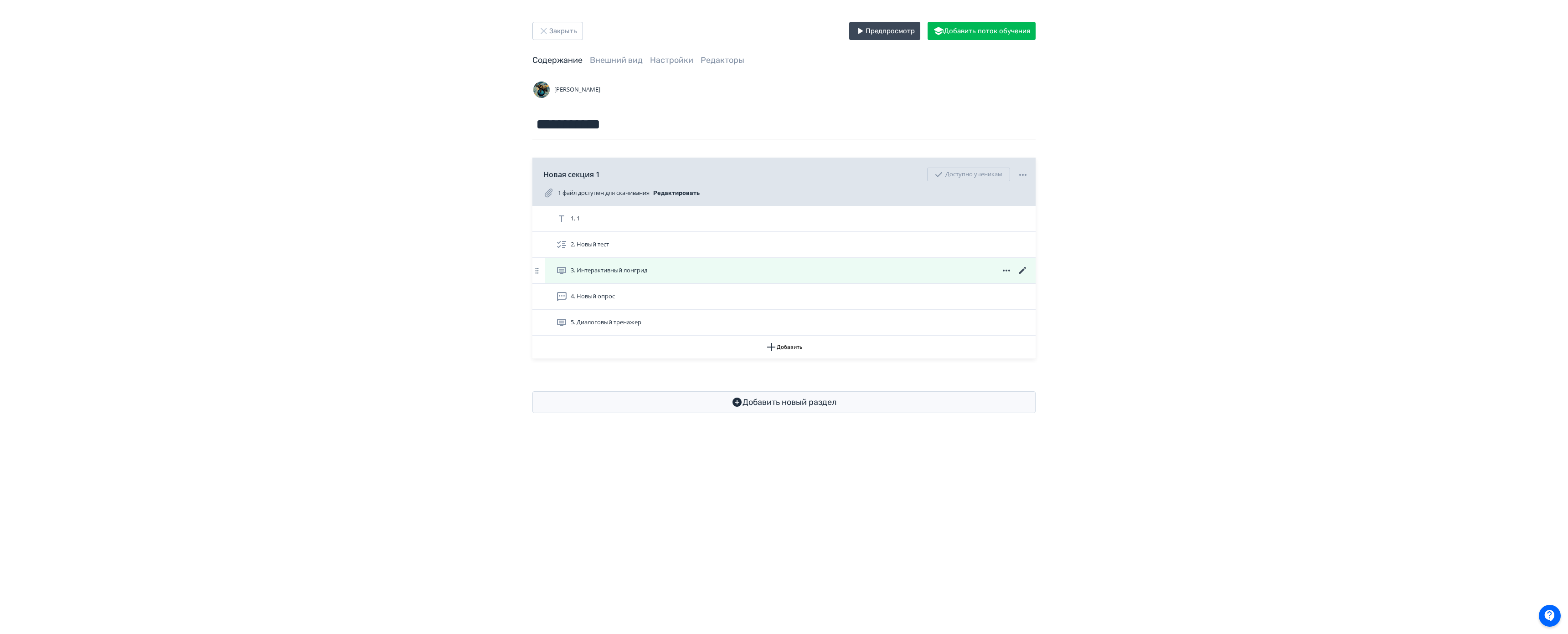
click at [1022, 270] on icon at bounding box center [1022, 270] width 7 height 7
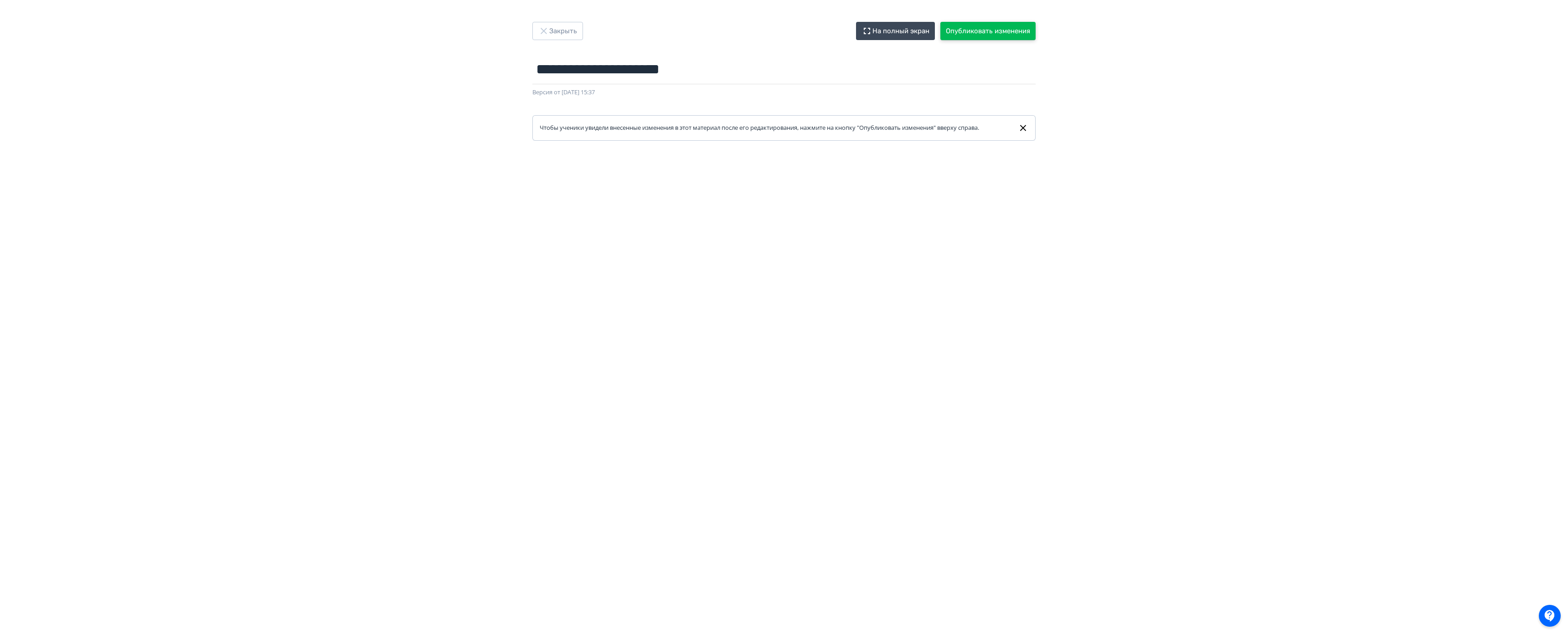
click at [1000, 22] on button "Опубликовать изменения" at bounding box center [988, 31] width 96 height 18
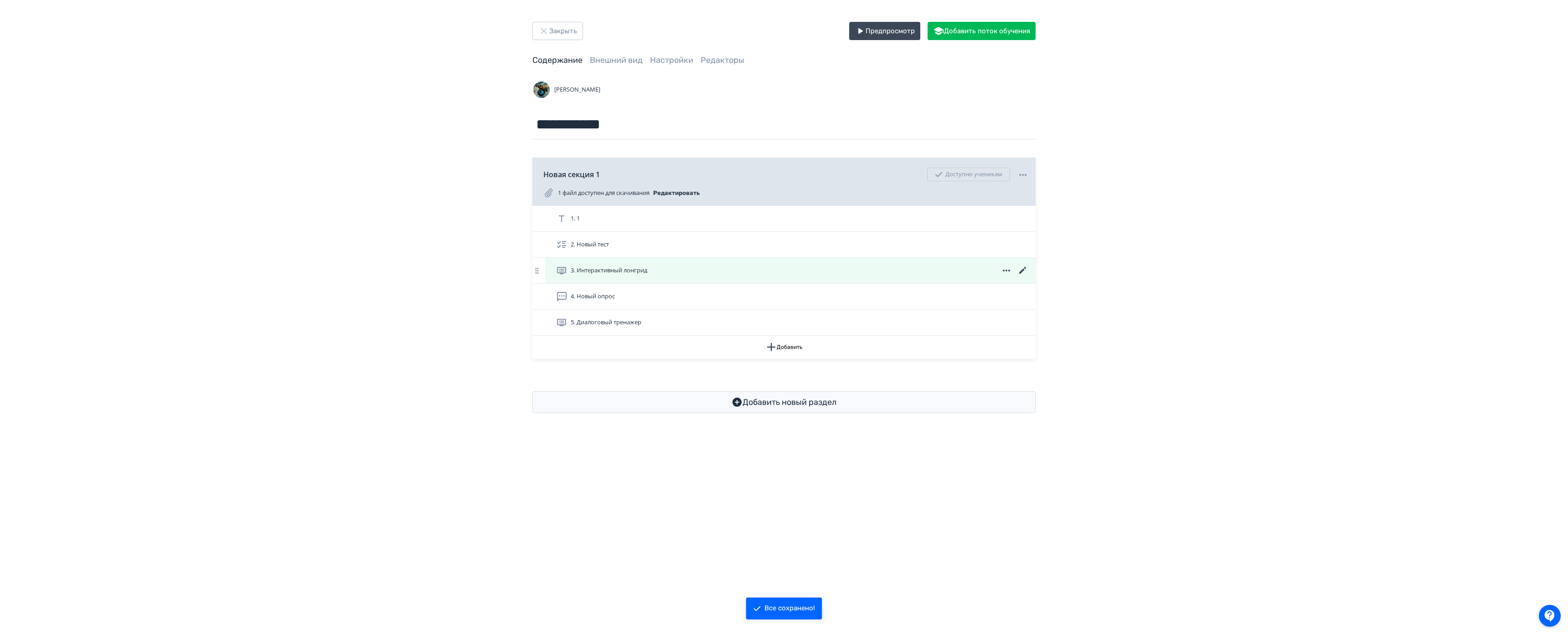
click at [643, 273] on span "3. Интерактивный лонгрид" at bounding box center [609, 270] width 77 height 9
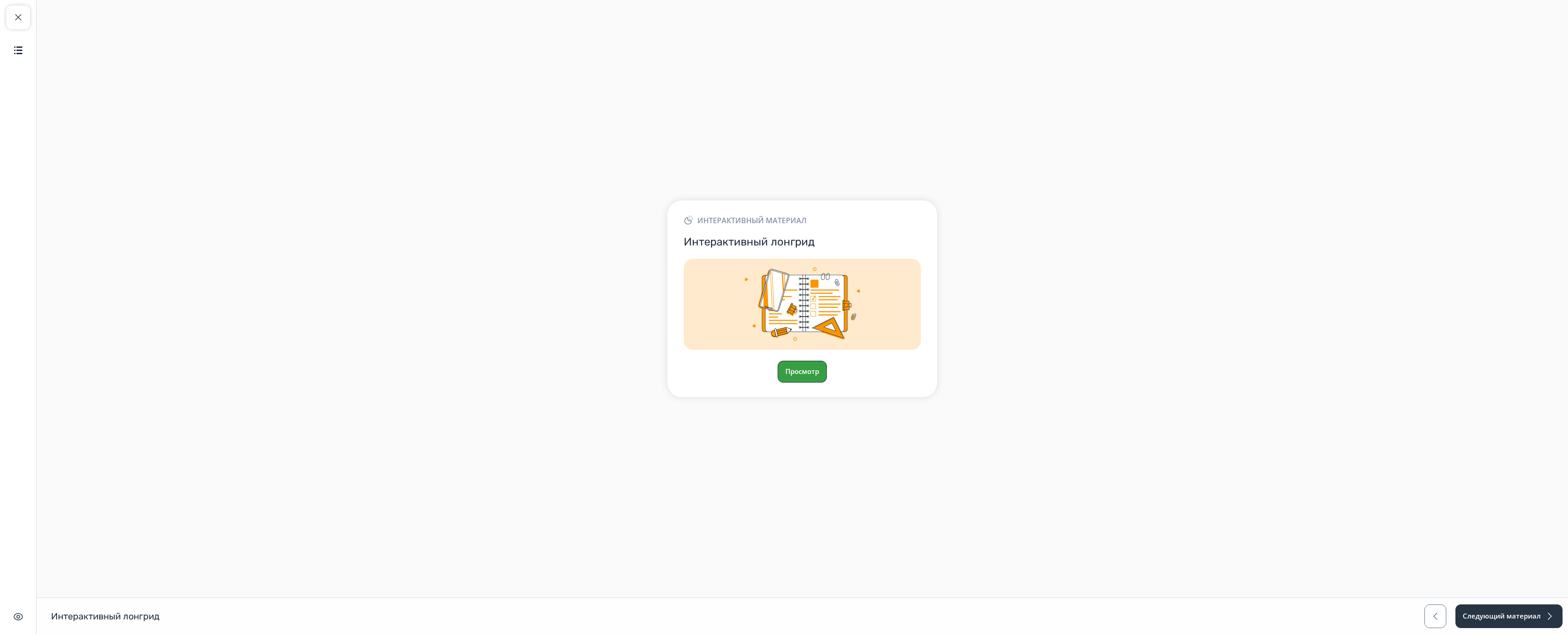
click at [810, 361] on button "Просмотр" at bounding box center [802, 372] width 49 height 22
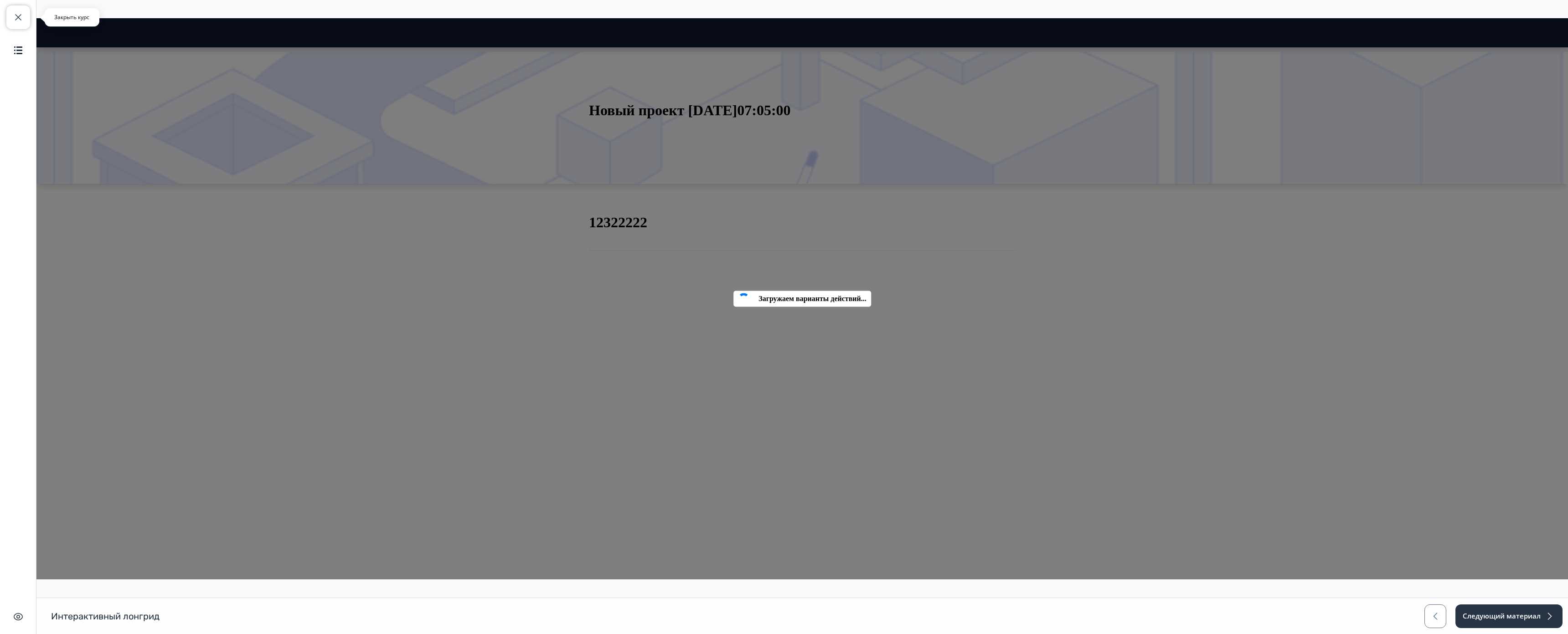
click at [23, 21] on span "button" at bounding box center [18, 17] width 11 height 11
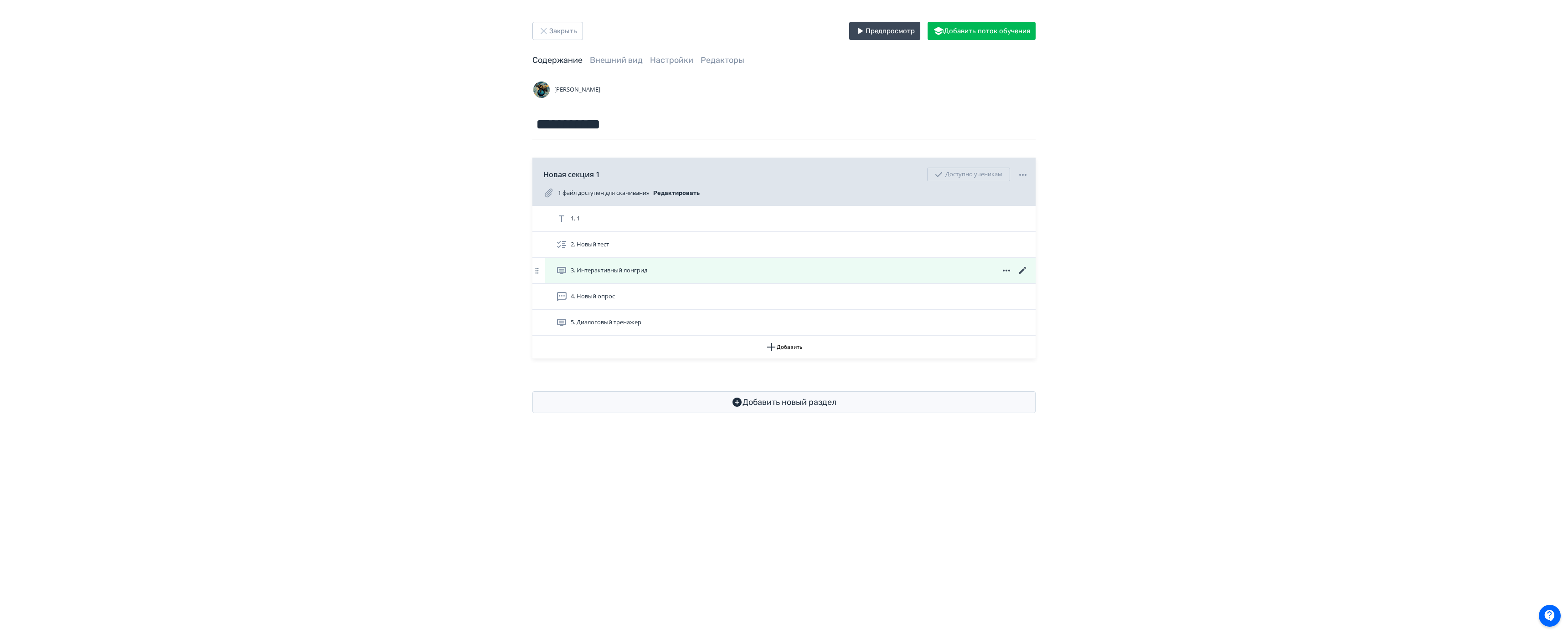
click at [1024, 269] on icon at bounding box center [1023, 271] width 11 height 11
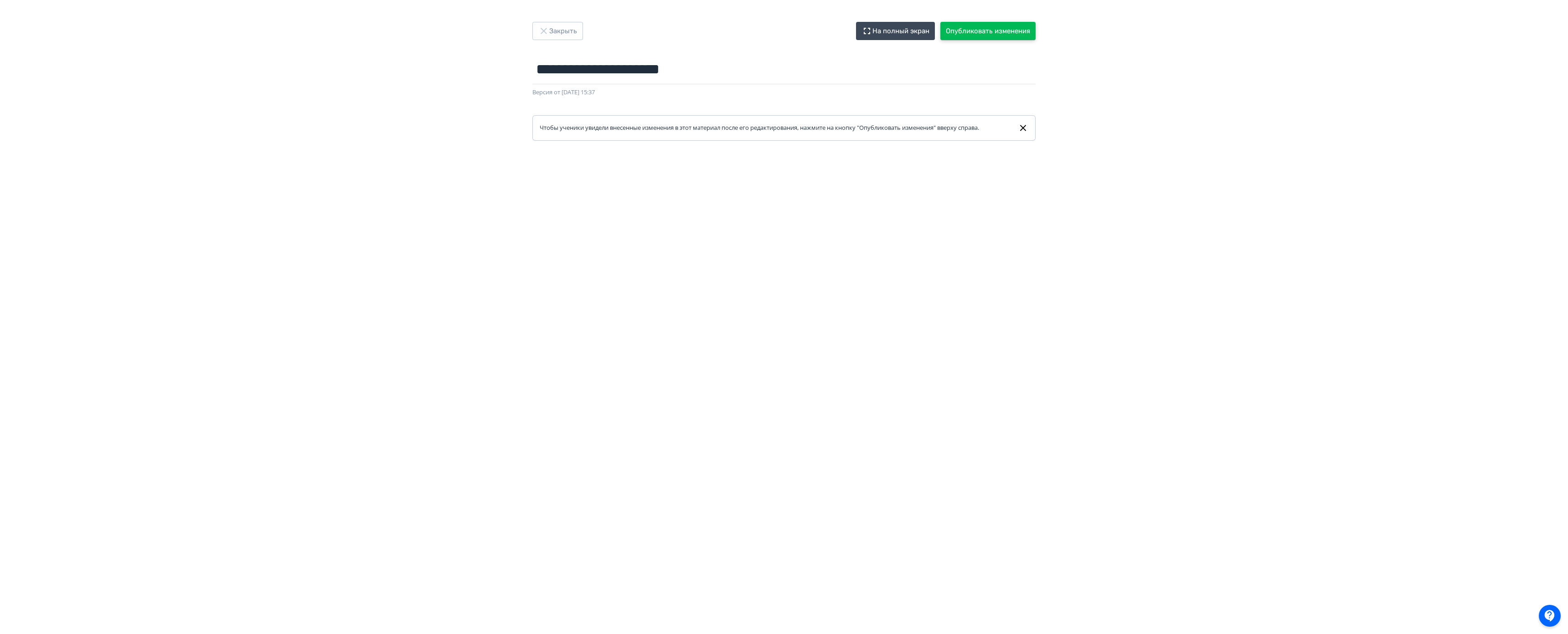
click at [973, 28] on button "Опубликовать изменения" at bounding box center [988, 31] width 96 height 18
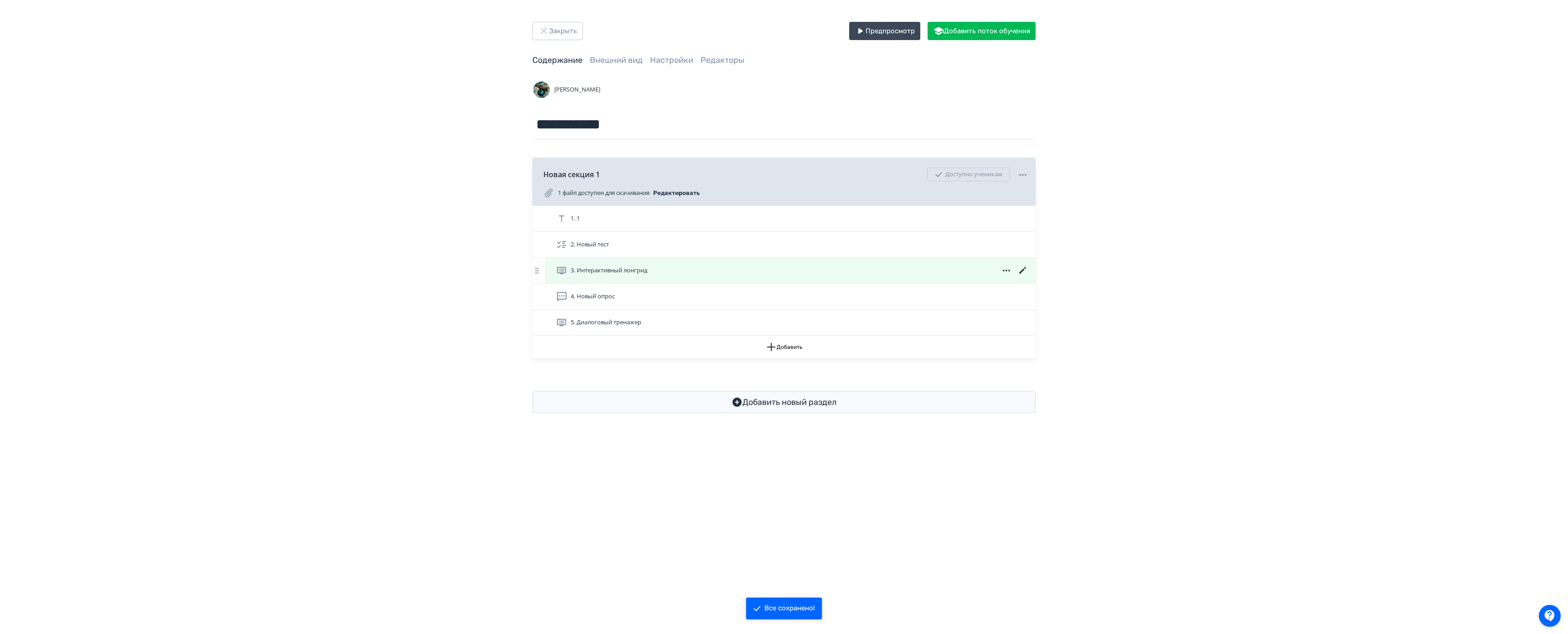
click at [626, 270] on span "3. Интерактивный лонгрид" at bounding box center [609, 270] width 77 height 9
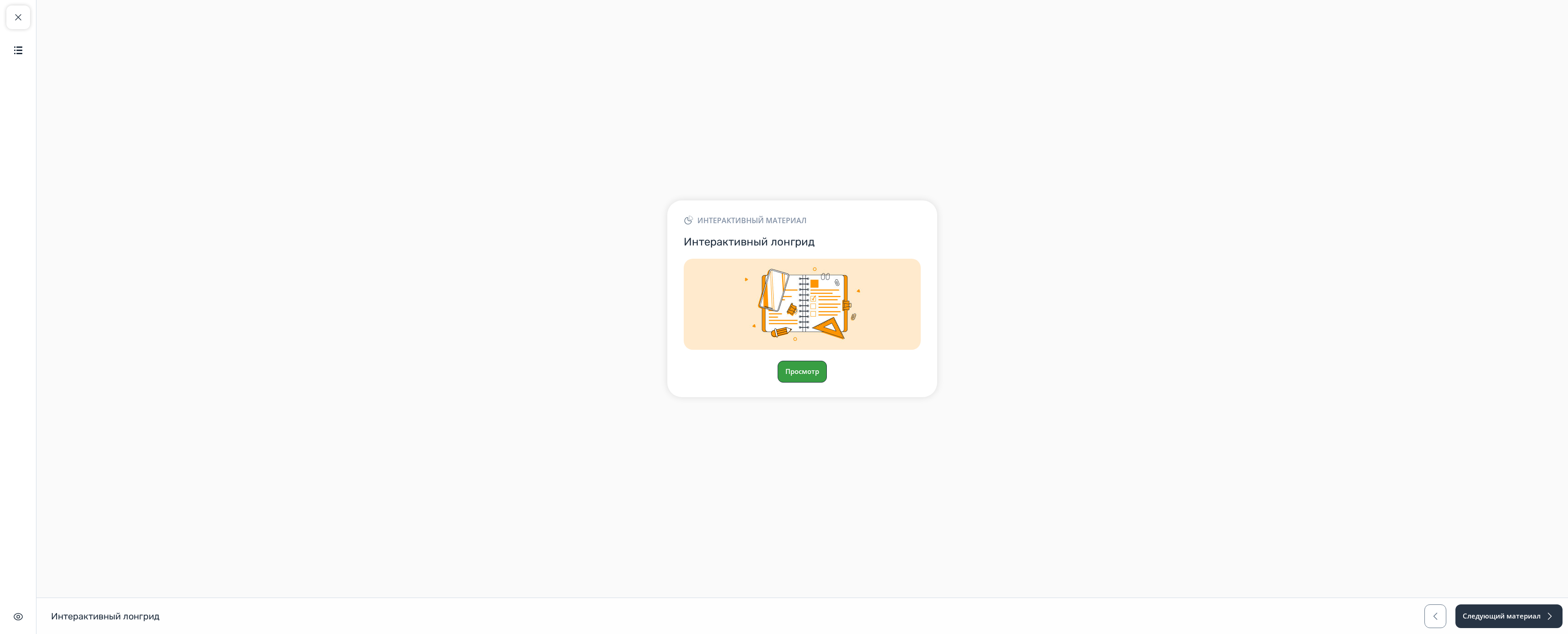
click at [803, 361] on button "Просмотр" at bounding box center [802, 372] width 49 height 22
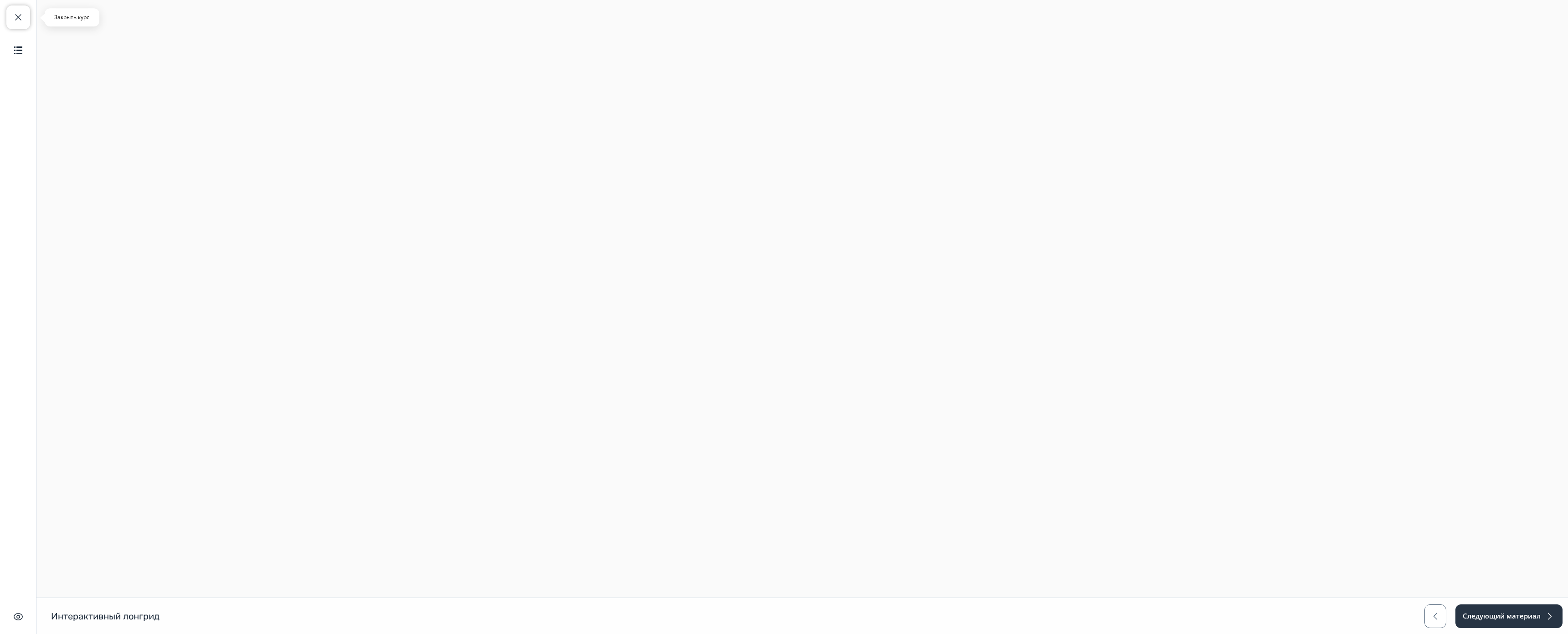
click at [19, 18] on span "button" at bounding box center [18, 17] width 11 height 11
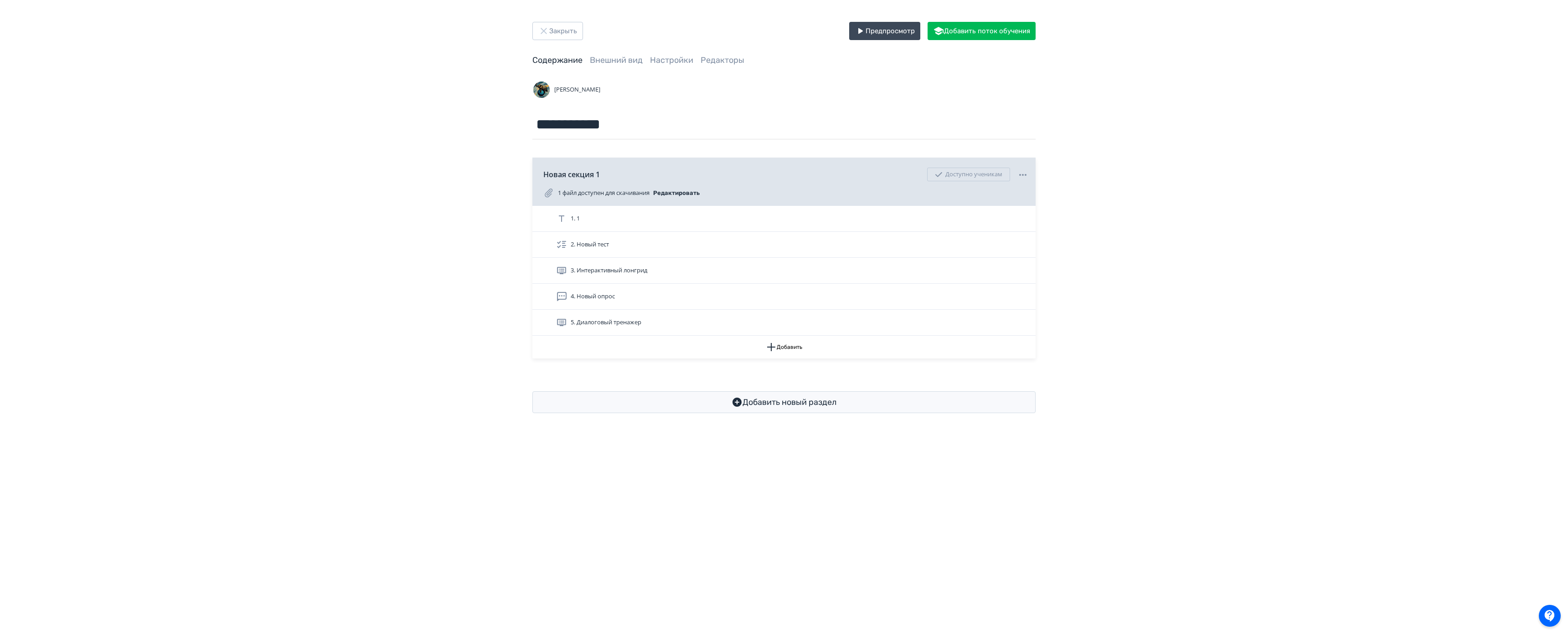
click at [632, 268] on span "3. Интерактивный лонгрид" at bounding box center [609, 270] width 77 height 9
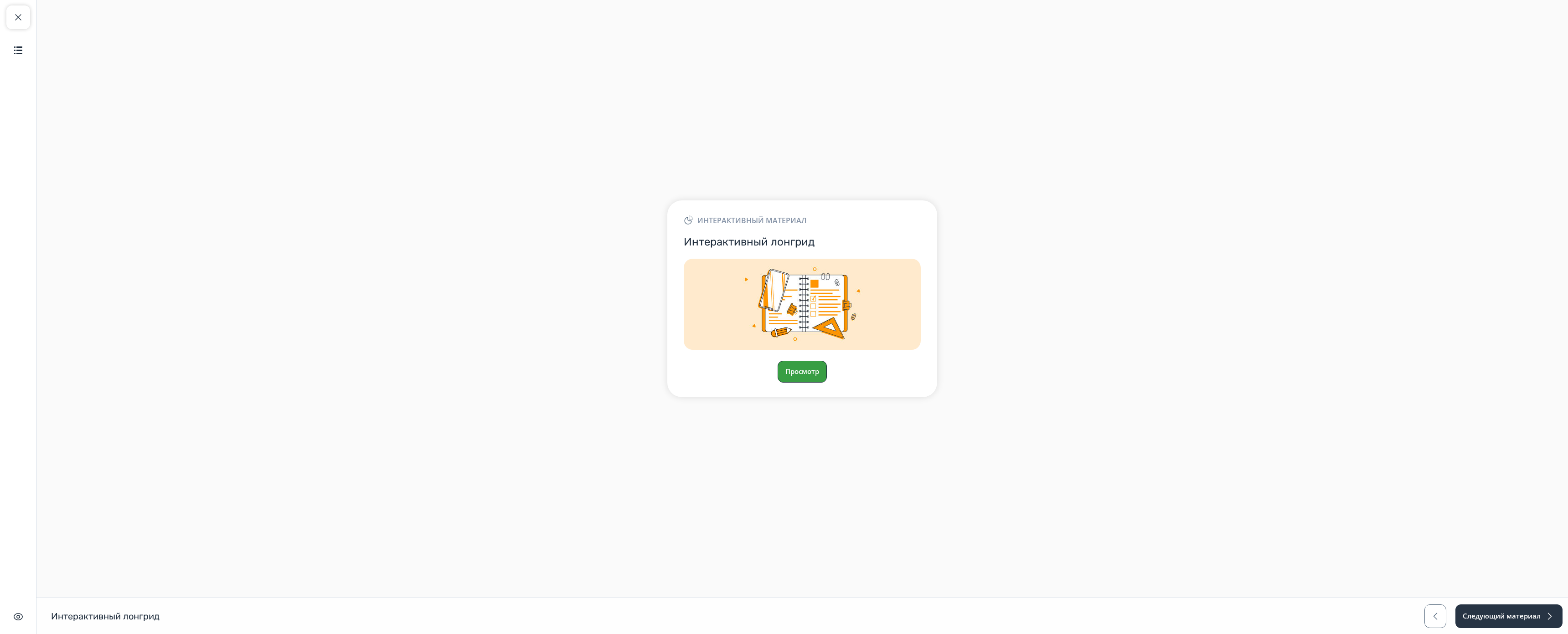
click at [799, 361] on button "Просмотр" at bounding box center [802, 372] width 49 height 22
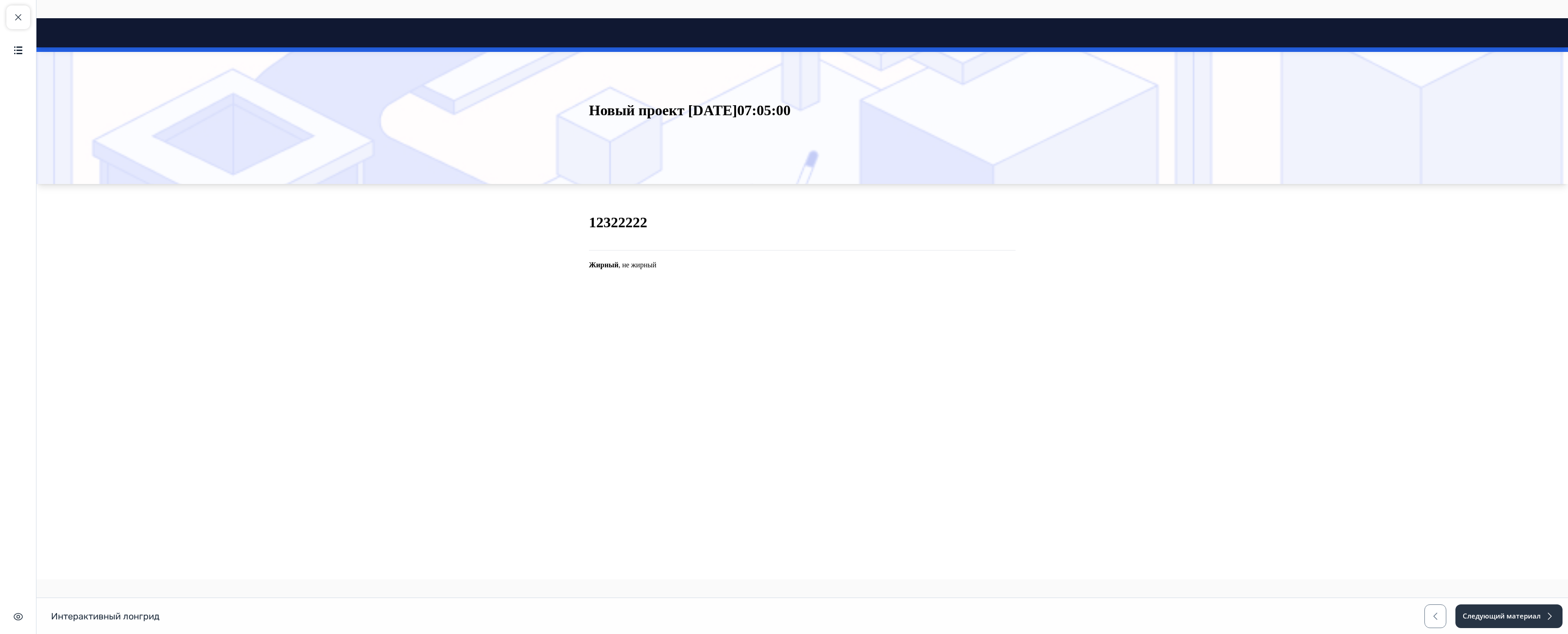
click at [673, 327] on html "Новый проект [DATE]07:05:00 Close panel" at bounding box center [802, 173] width 1531 height 309
drag, startPoint x: 673, startPoint y: 327, endPoint x: 632, endPoint y: 315, distance: 42.7
click at [615, 303] on html "Новый проект [DATE]07:05:00 Close panel" at bounding box center [802, 173] width 1531 height 309
click at [16, 23] on span "button" at bounding box center [18, 17] width 11 height 11
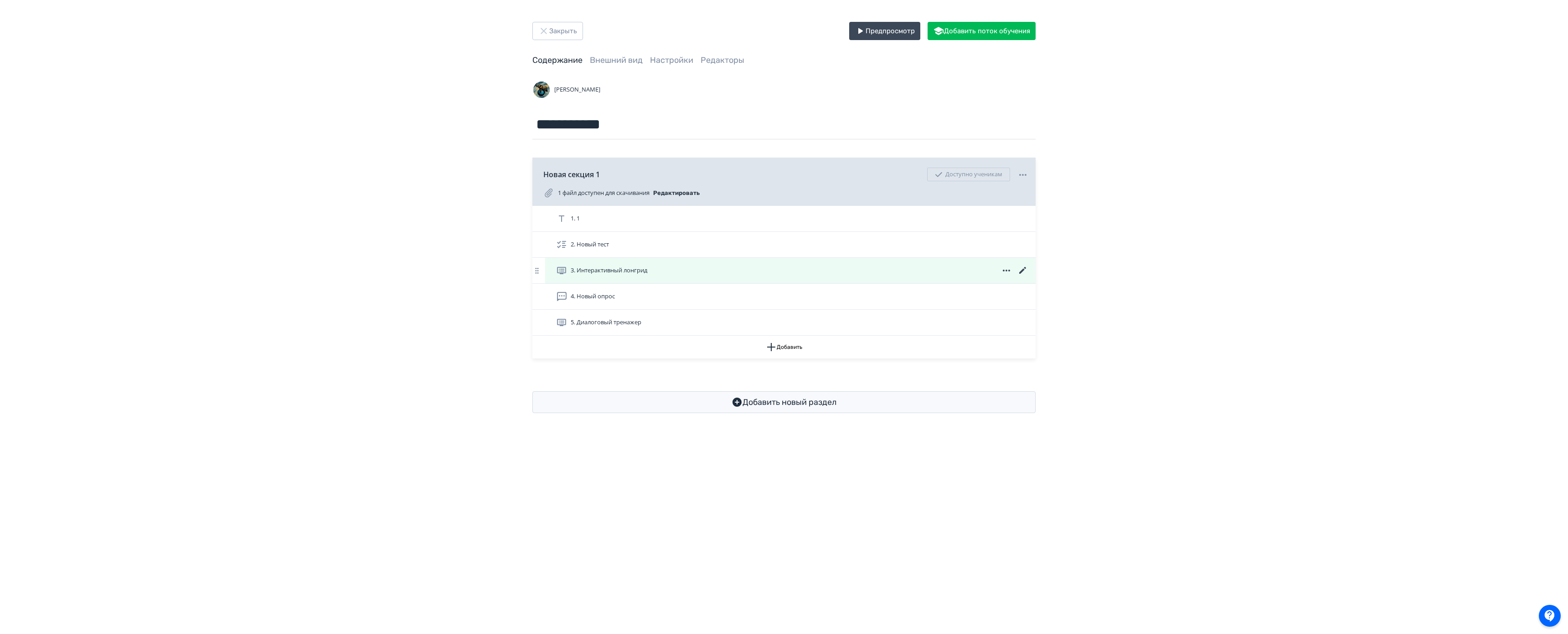
click at [1021, 271] on icon at bounding box center [1022, 270] width 7 height 7
